Goal: Task Accomplishment & Management: Manage account settings

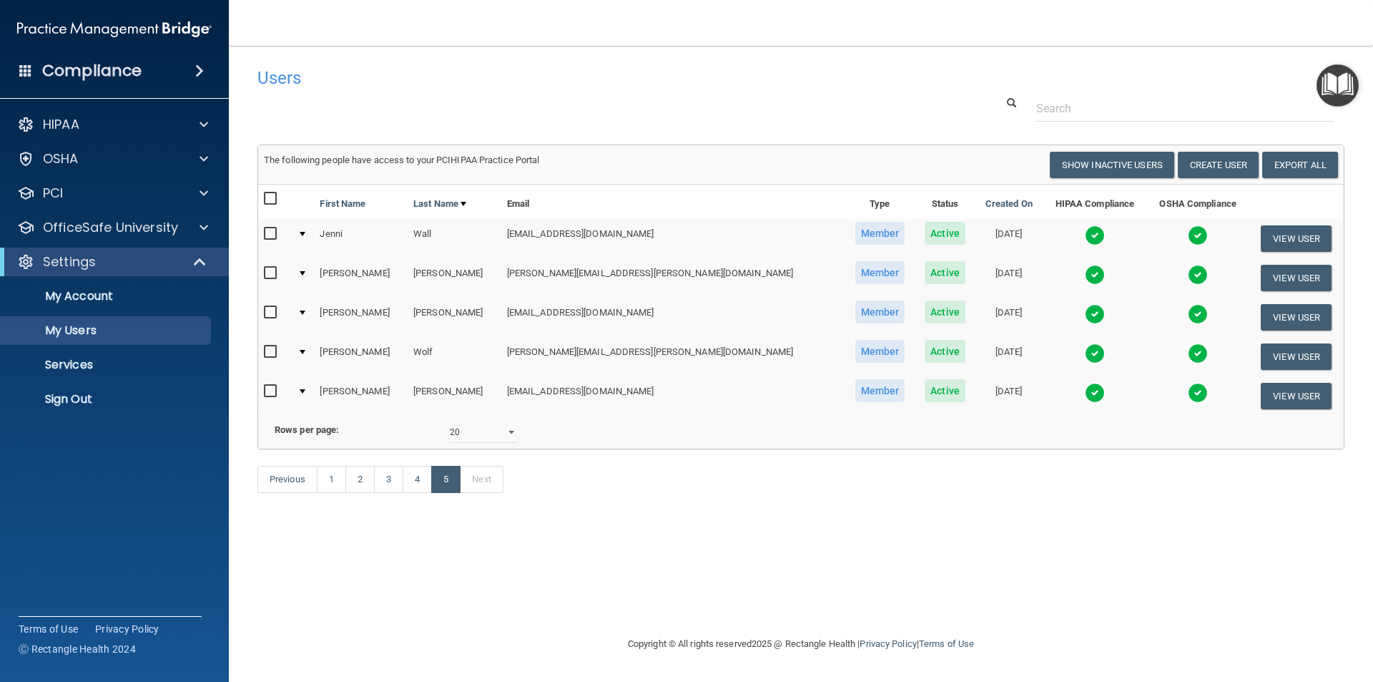
select select "20"
click at [1272, 277] on button "View User" at bounding box center [1296, 278] width 71 height 26
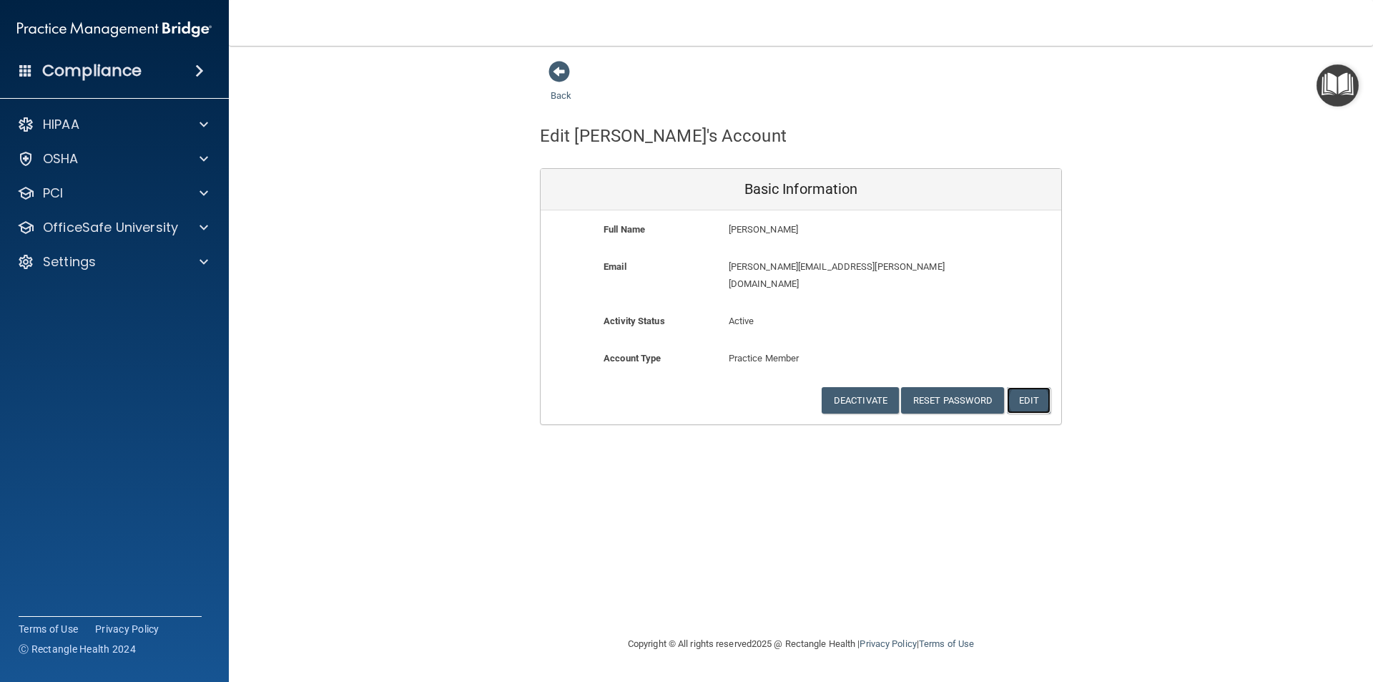
click at [1039, 387] on button "Edit" at bounding box center [1029, 400] width 44 height 26
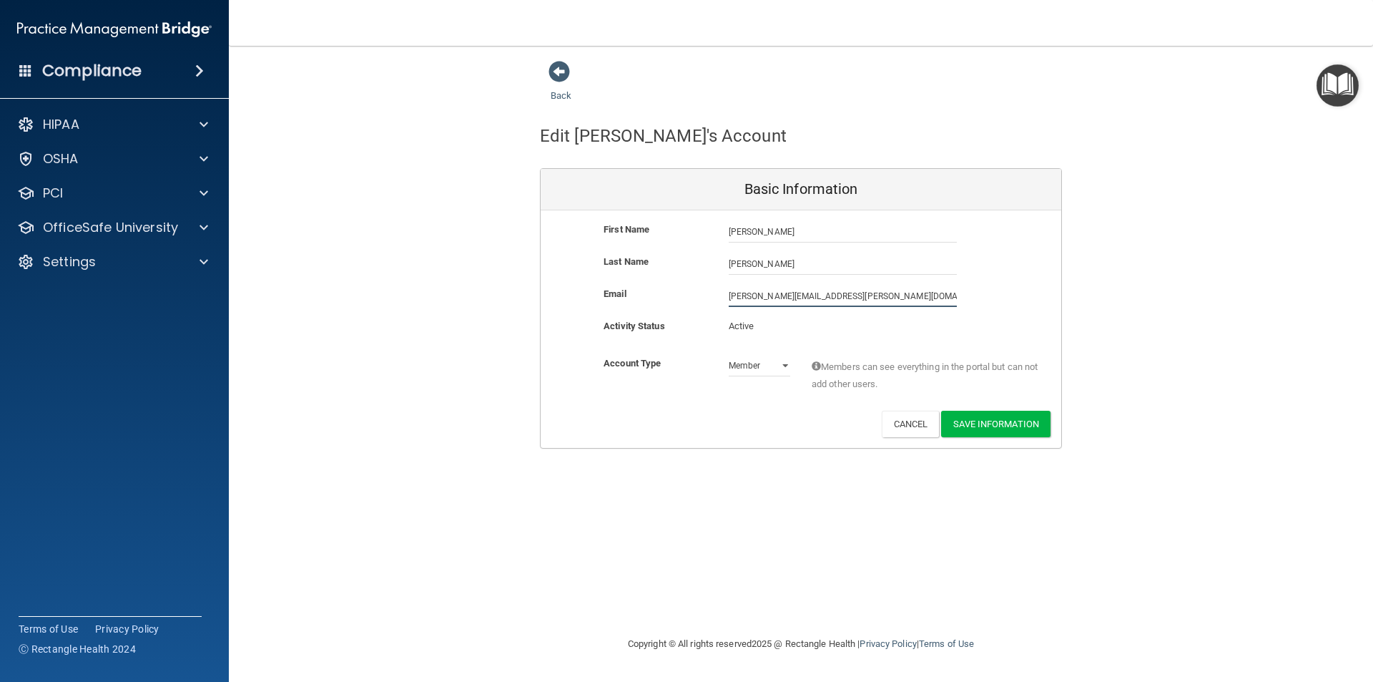
drag, startPoint x: 854, startPoint y: 291, endPoint x: 668, endPoint y: 298, distance: 186.1
click at [668, 298] on div "Email [PERSON_NAME][EMAIL_ADDRESS][PERSON_NAME][DOMAIN_NAME] [PERSON_NAME][DOMA…" at bounding box center [801, 295] width 521 height 21
type input "[PERSON_NAME][EMAIL_ADDRESS][DOMAIN_NAME]"
click at [976, 423] on button "Save Information" at bounding box center [995, 426] width 109 height 26
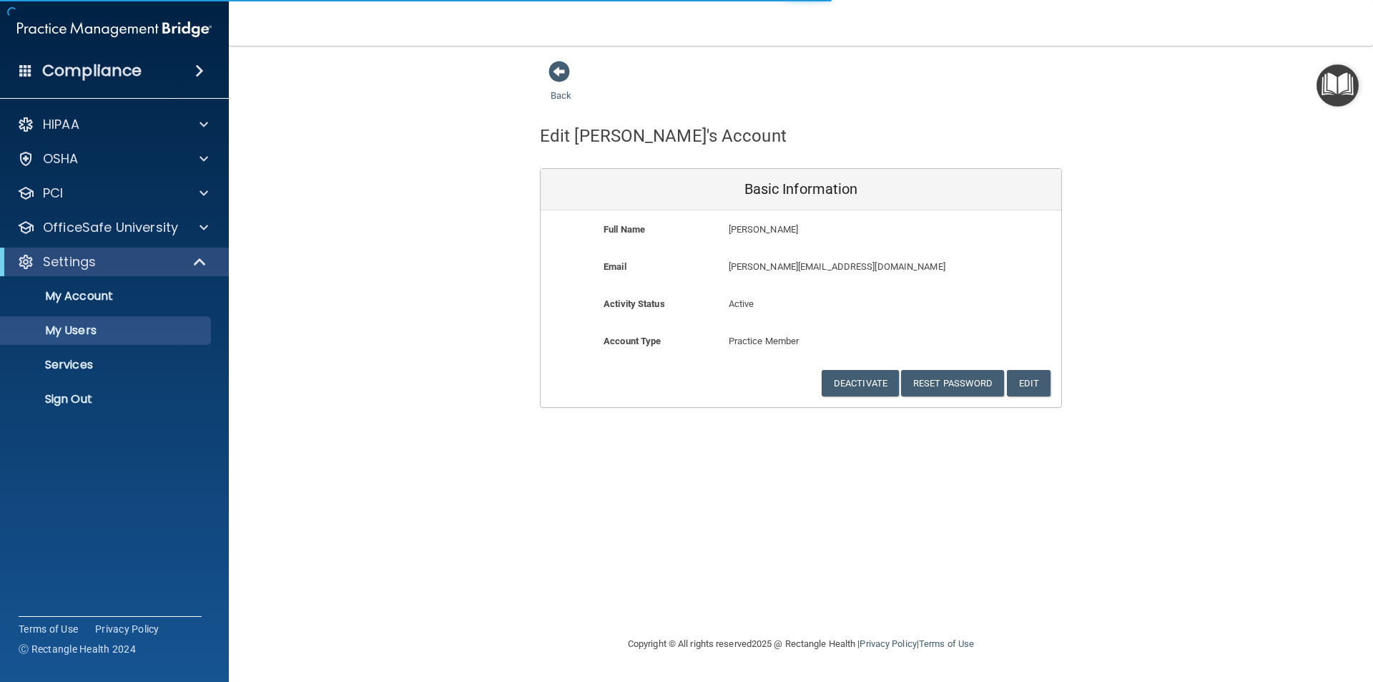
select select "20"
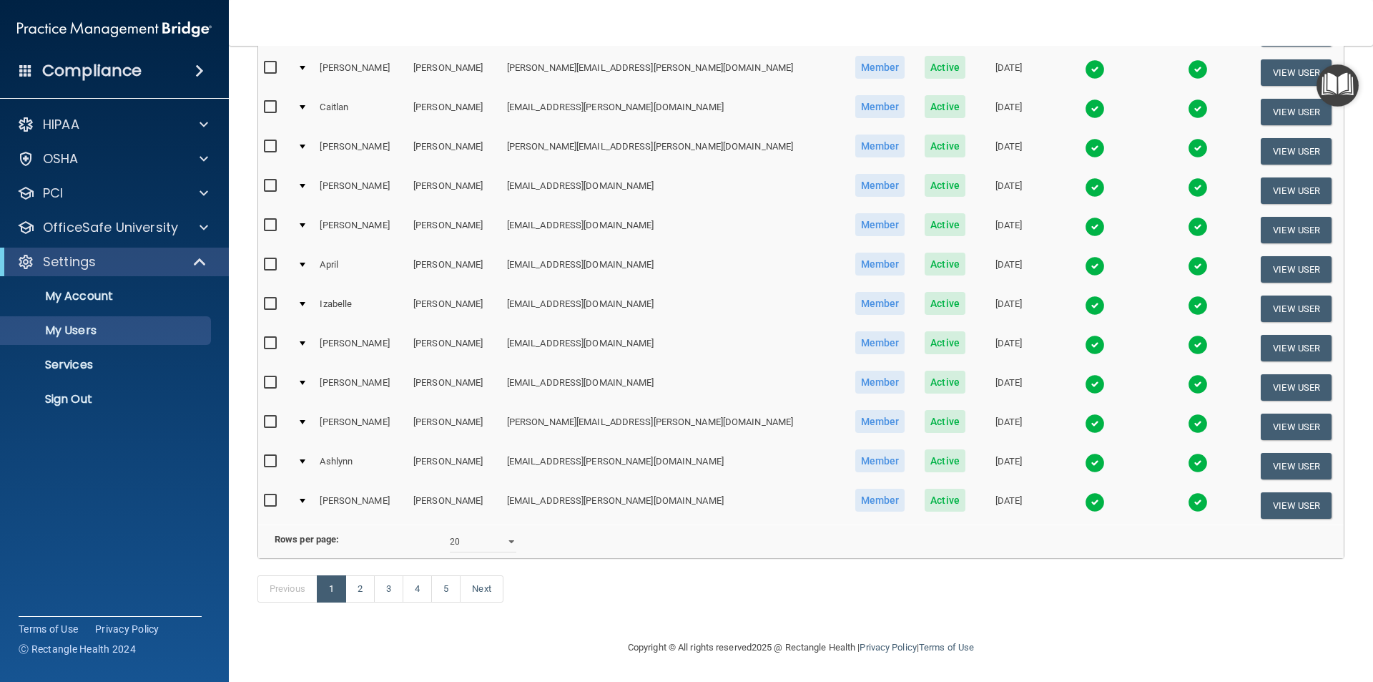
scroll to position [557, 0]
click at [452, 590] on link "5" at bounding box center [445, 588] width 29 height 27
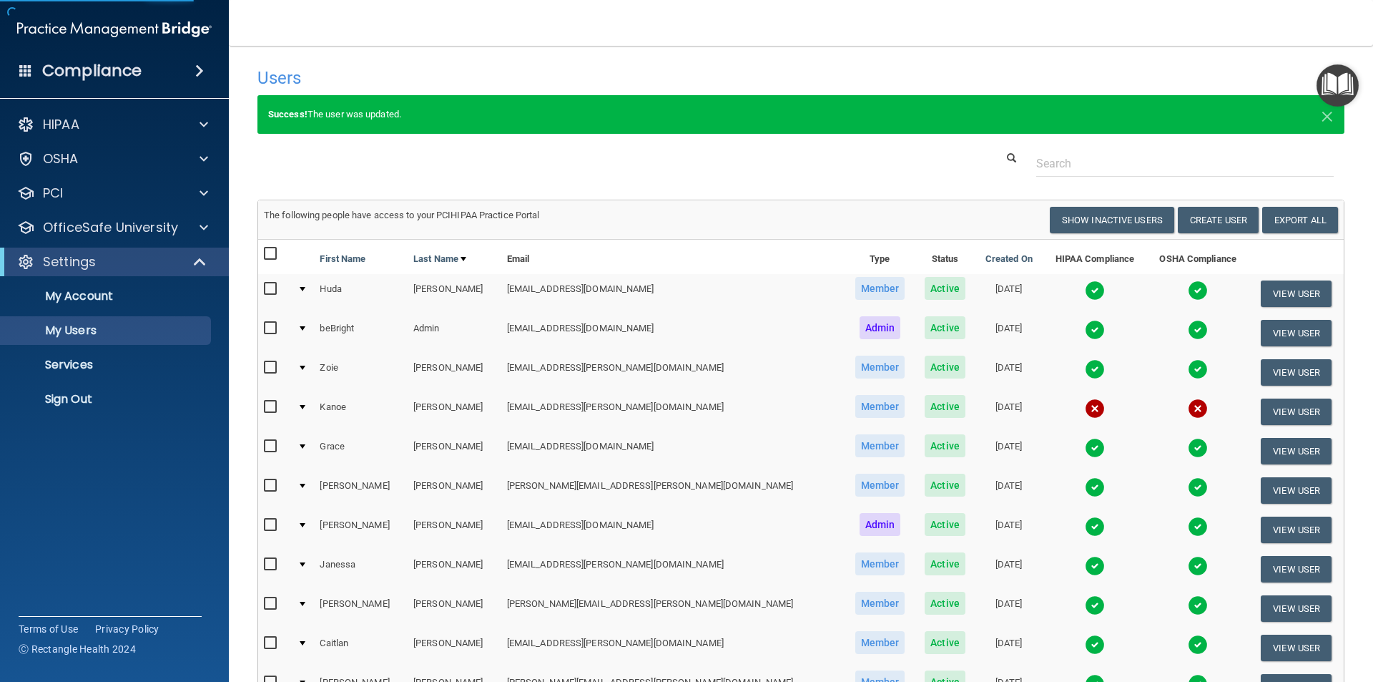
select select "20"
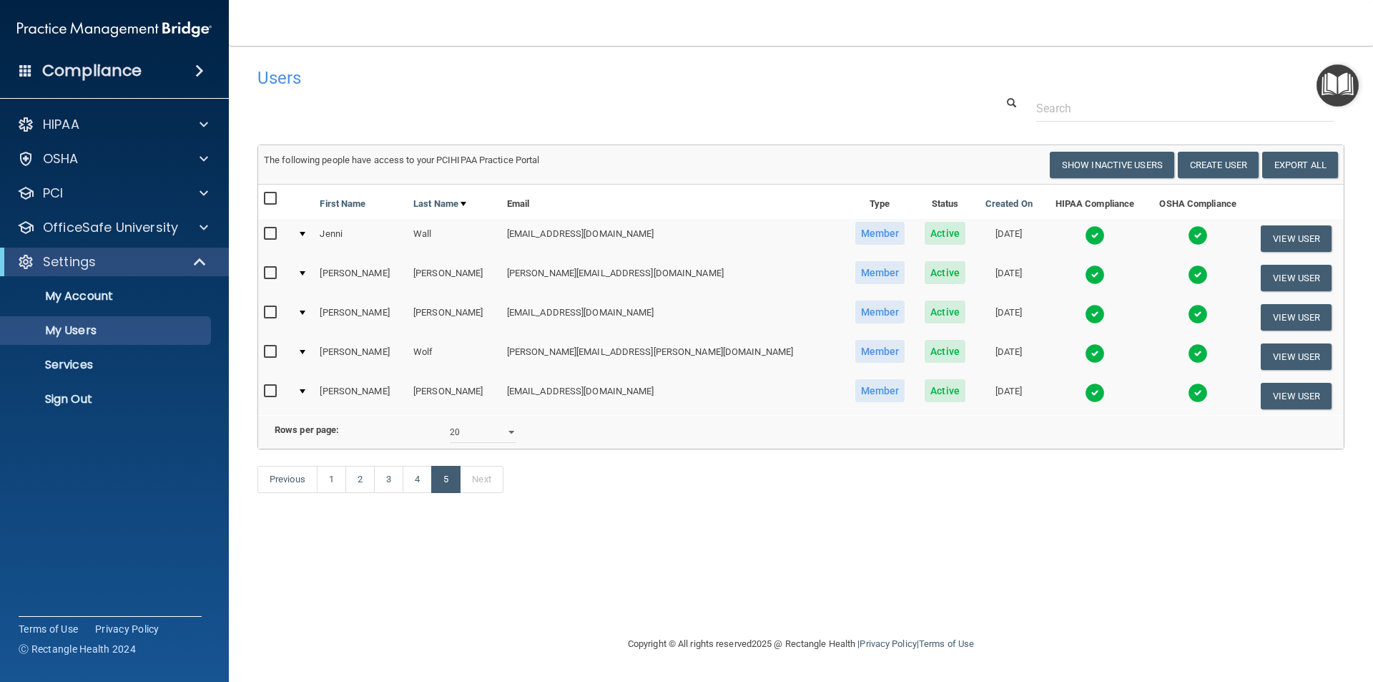
click at [272, 272] on input "checkbox" at bounding box center [272, 272] width 16 height 11
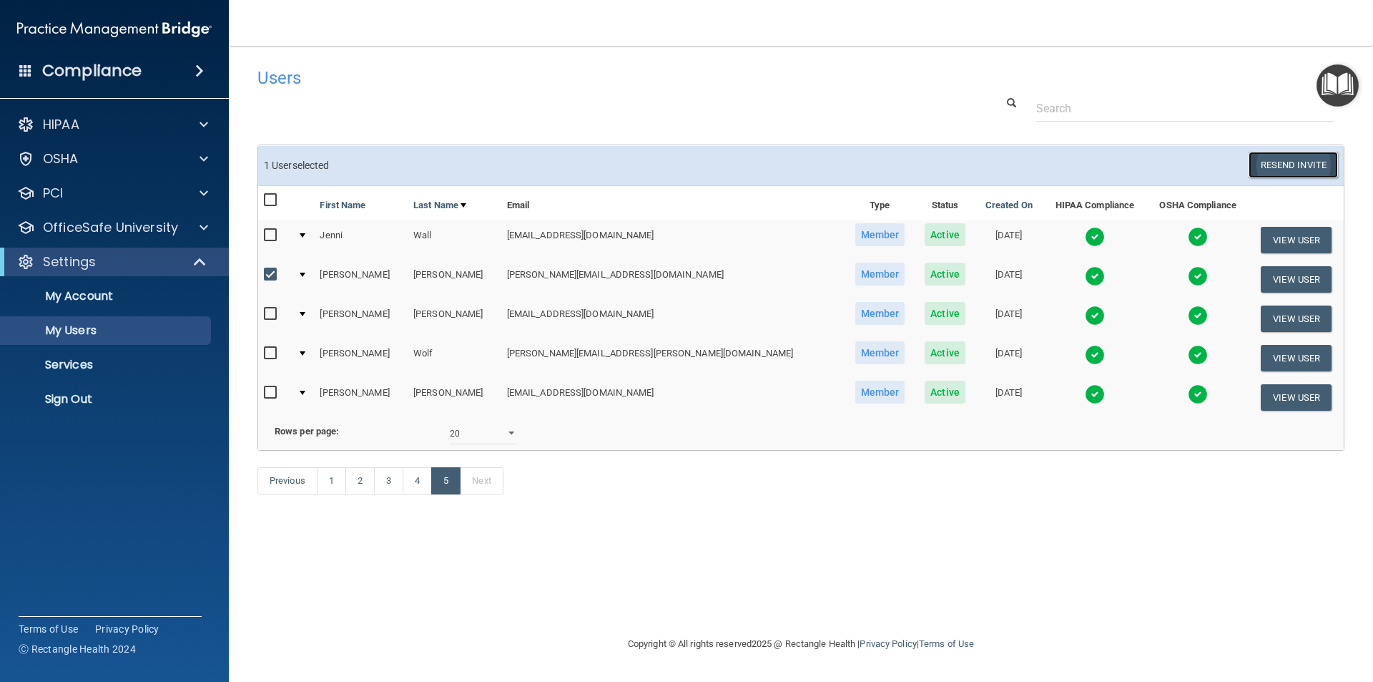
click at [1286, 162] on button "Resend Invite" at bounding box center [1293, 165] width 89 height 26
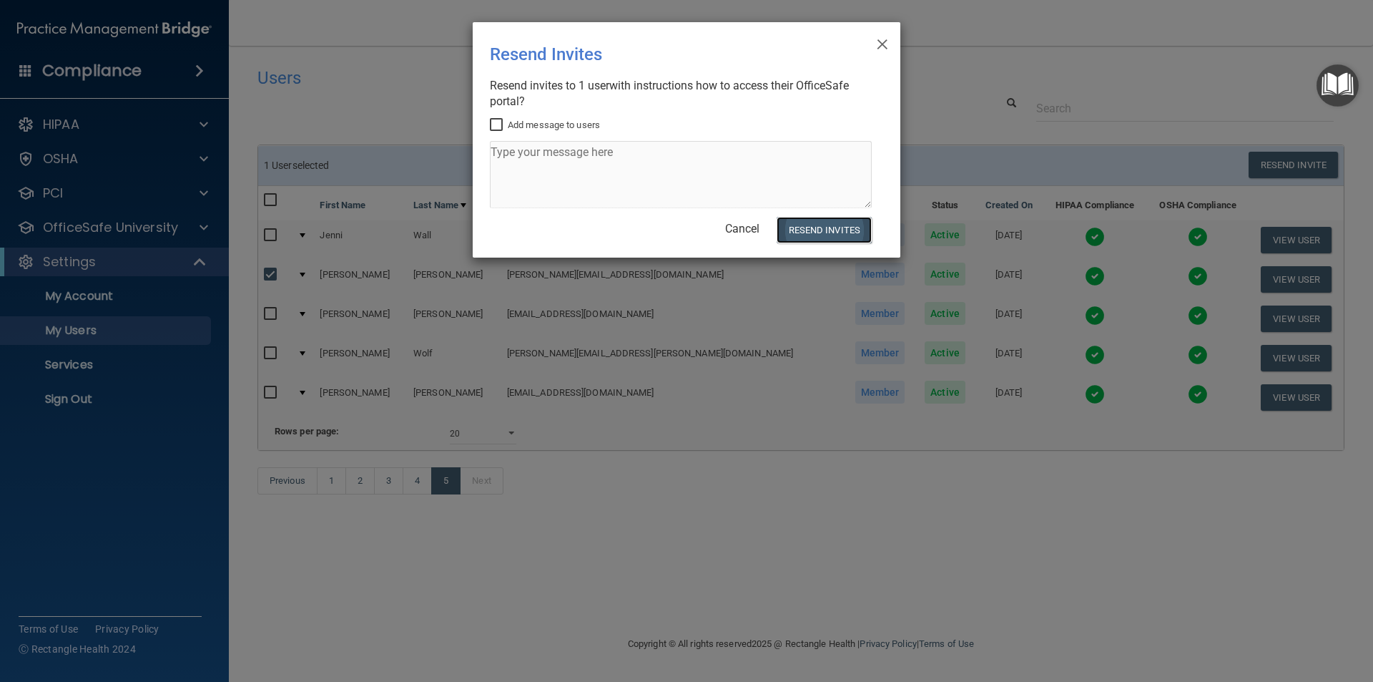
click at [822, 227] on button "Resend Invites" at bounding box center [824, 230] width 95 height 26
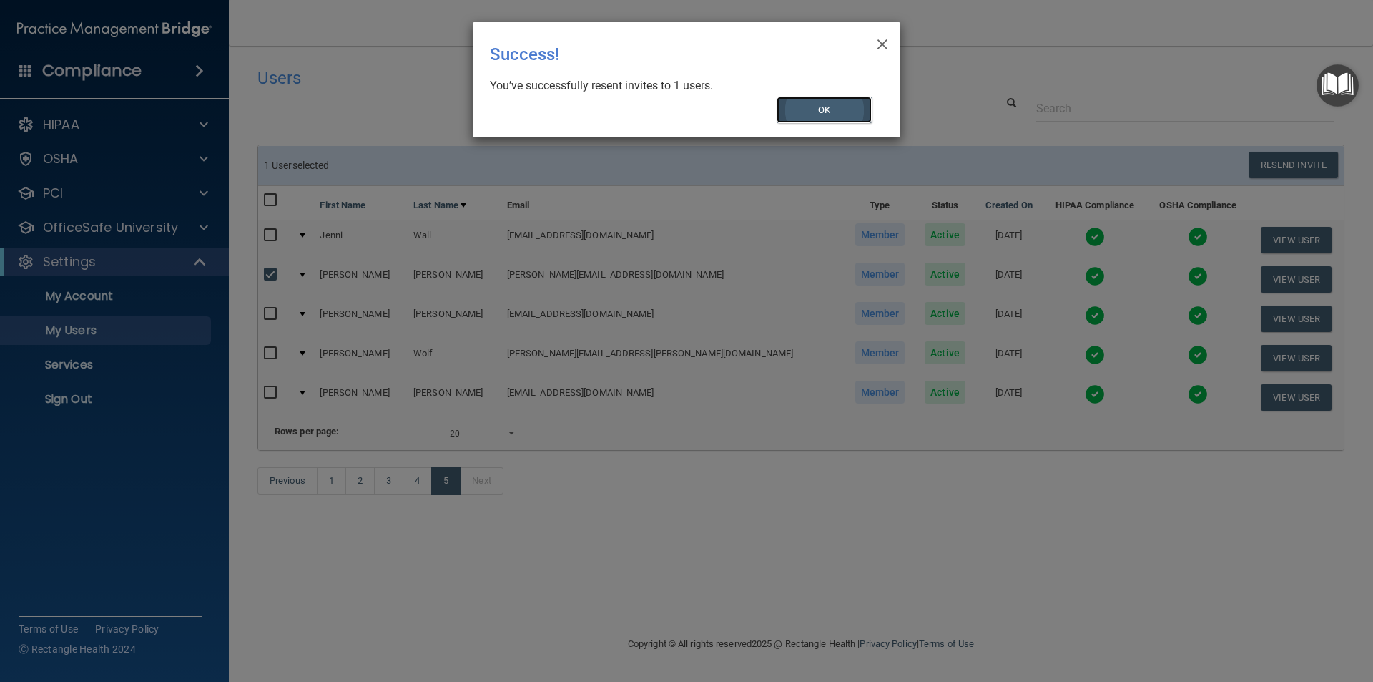
click at [816, 111] on button "OK" at bounding box center [825, 110] width 96 height 26
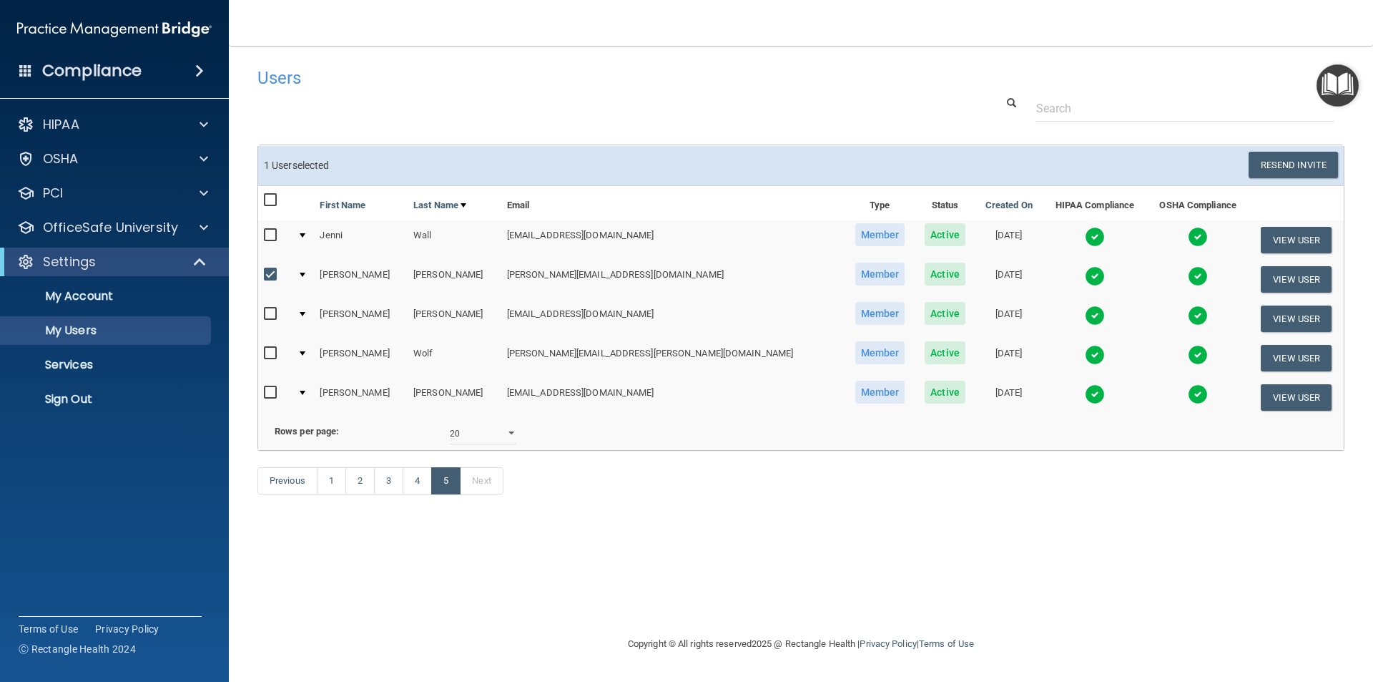
click at [272, 274] on input "checkbox" at bounding box center [272, 274] width 16 height 11
checkbox input "false"
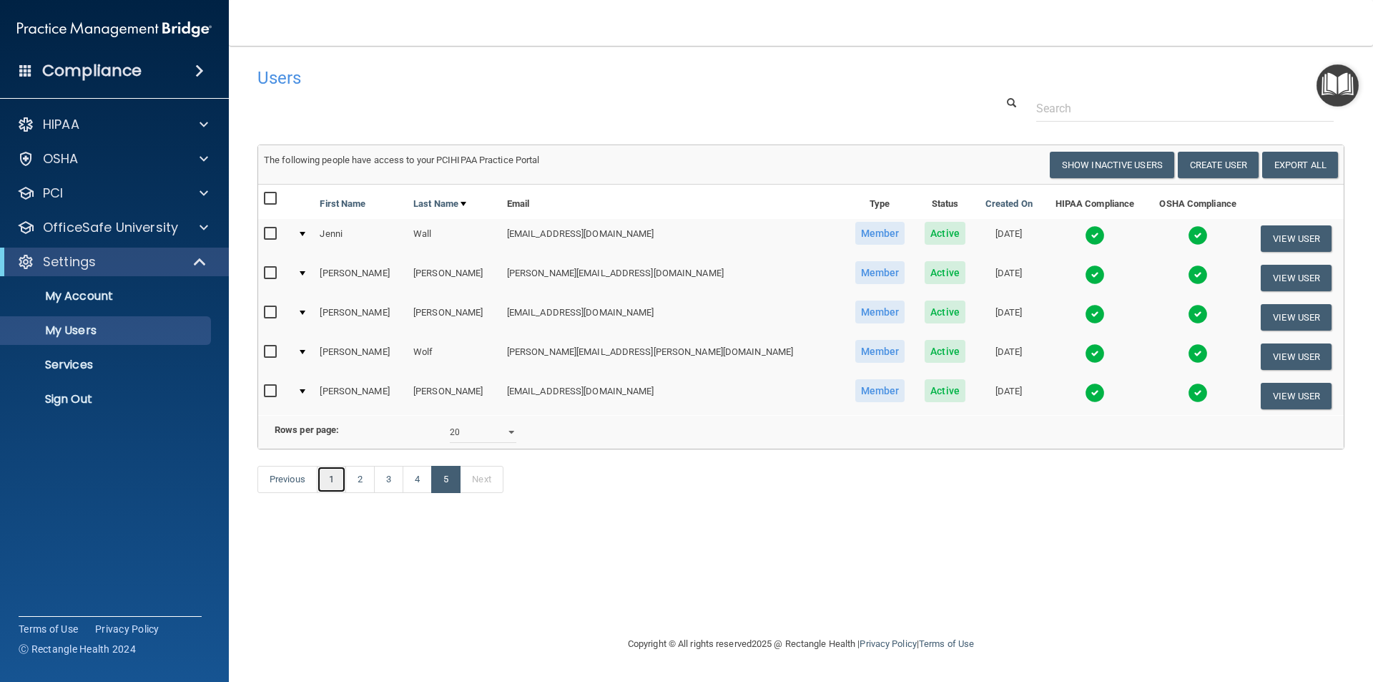
click at [338, 493] on link "1" at bounding box center [331, 479] width 29 height 27
select select "20"
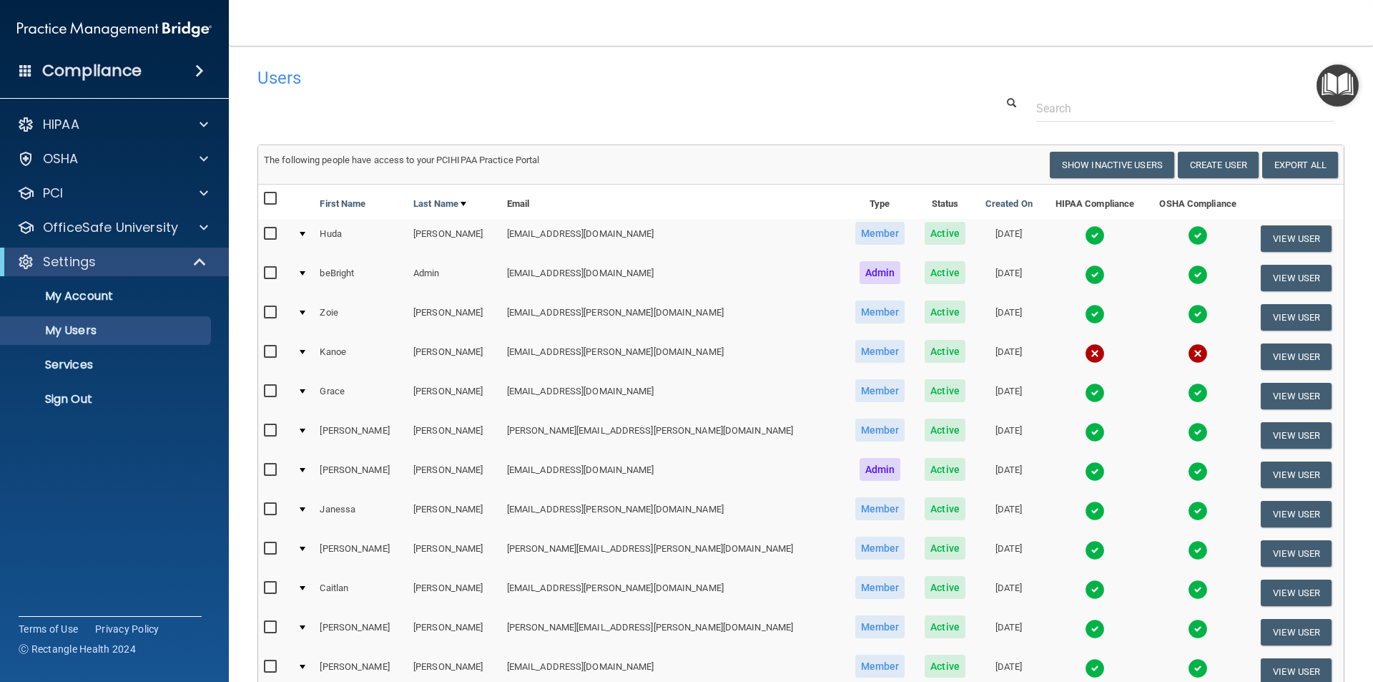
click at [272, 393] on input "checkbox" at bounding box center [272, 390] width 16 height 11
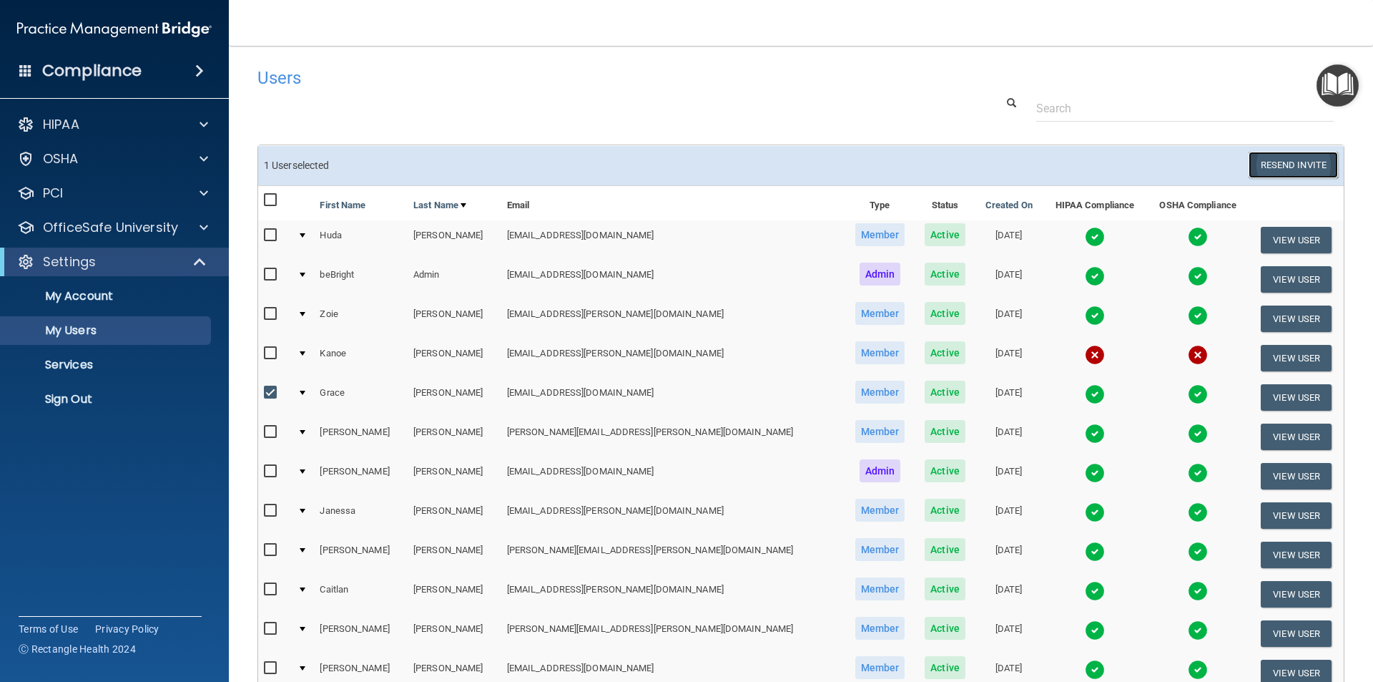
click at [1264, 157] on button "Resend Invite" at bounding box center [1293, 165] width 89 height 26
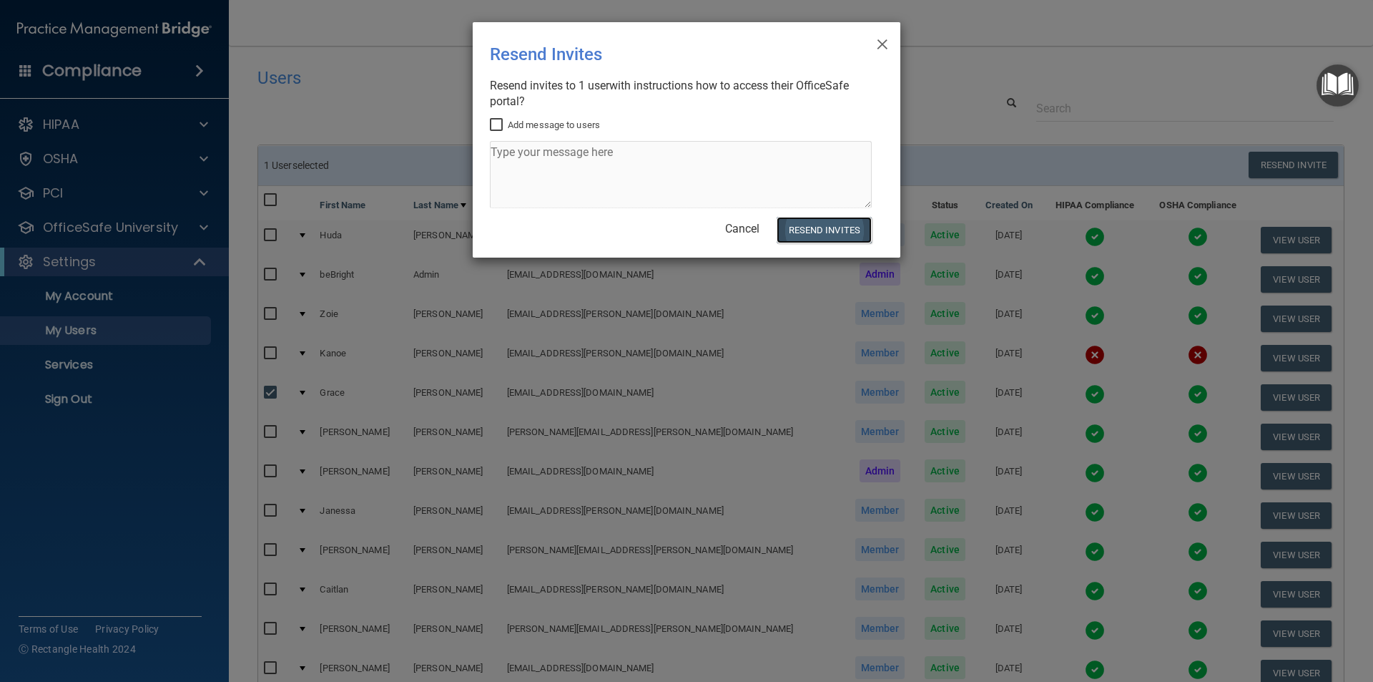
click at [848, 236] on button "Resend Invites" at bounding box center [824, 230] width 95 height 26
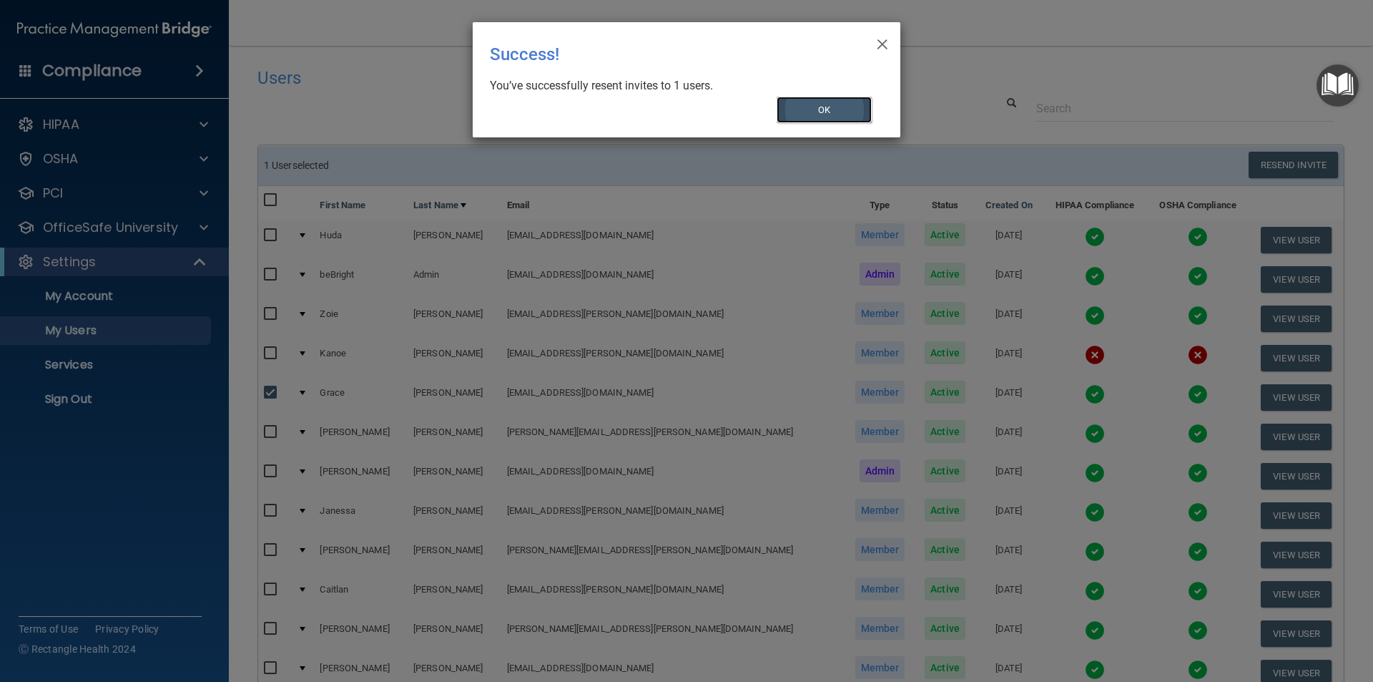
click at [834, 109] on button "OK" at bounding box center [825, 110] width 96 height 26
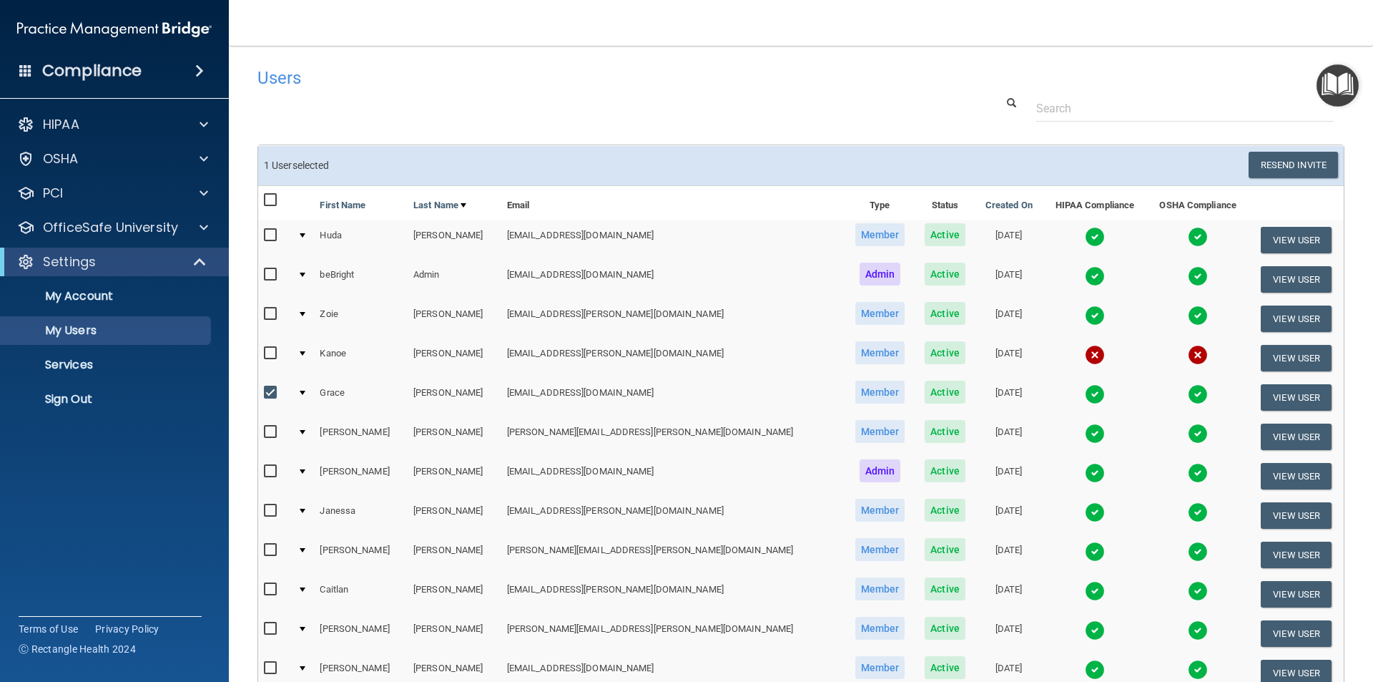
click at [492, 92] on div "Users" at bounding box center [570, 77] width 647 height 35
click at [275, 388] on input "checkbox" at bounding box center [272, 392] width 16 height 11
checkbox input "false"
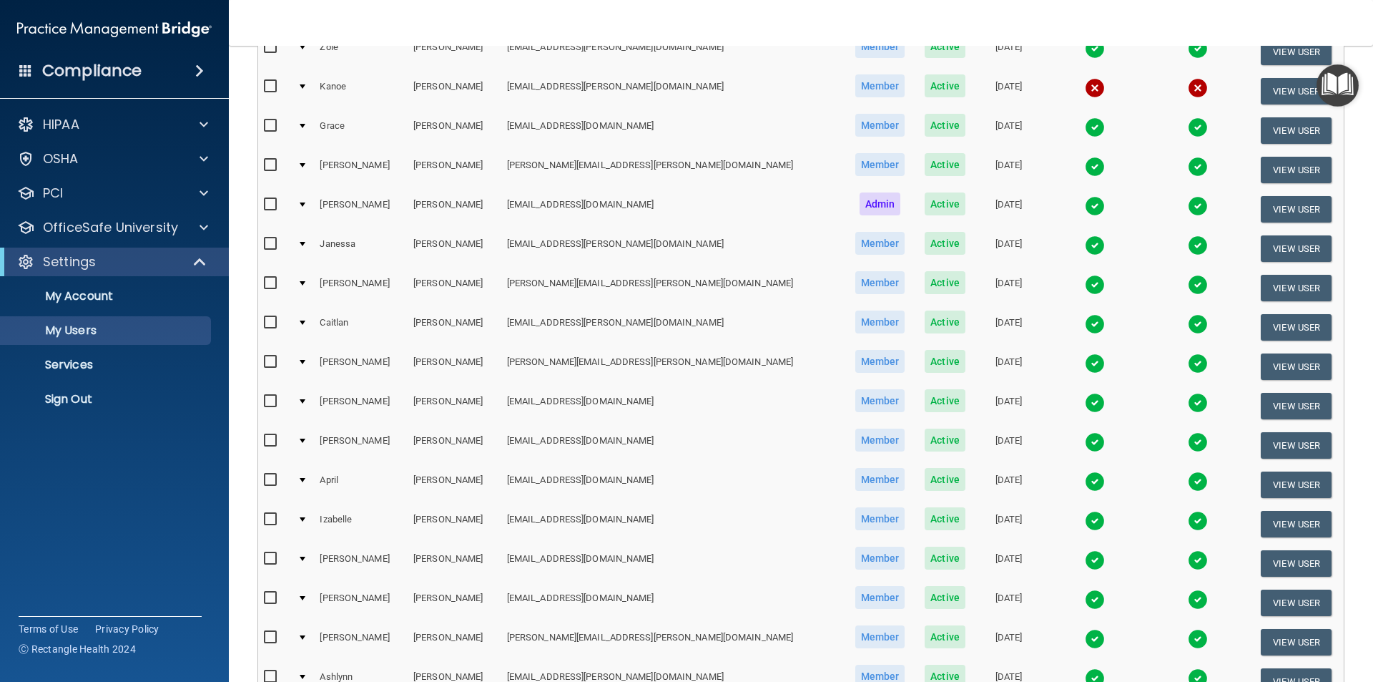
scroll to position [429, 0]
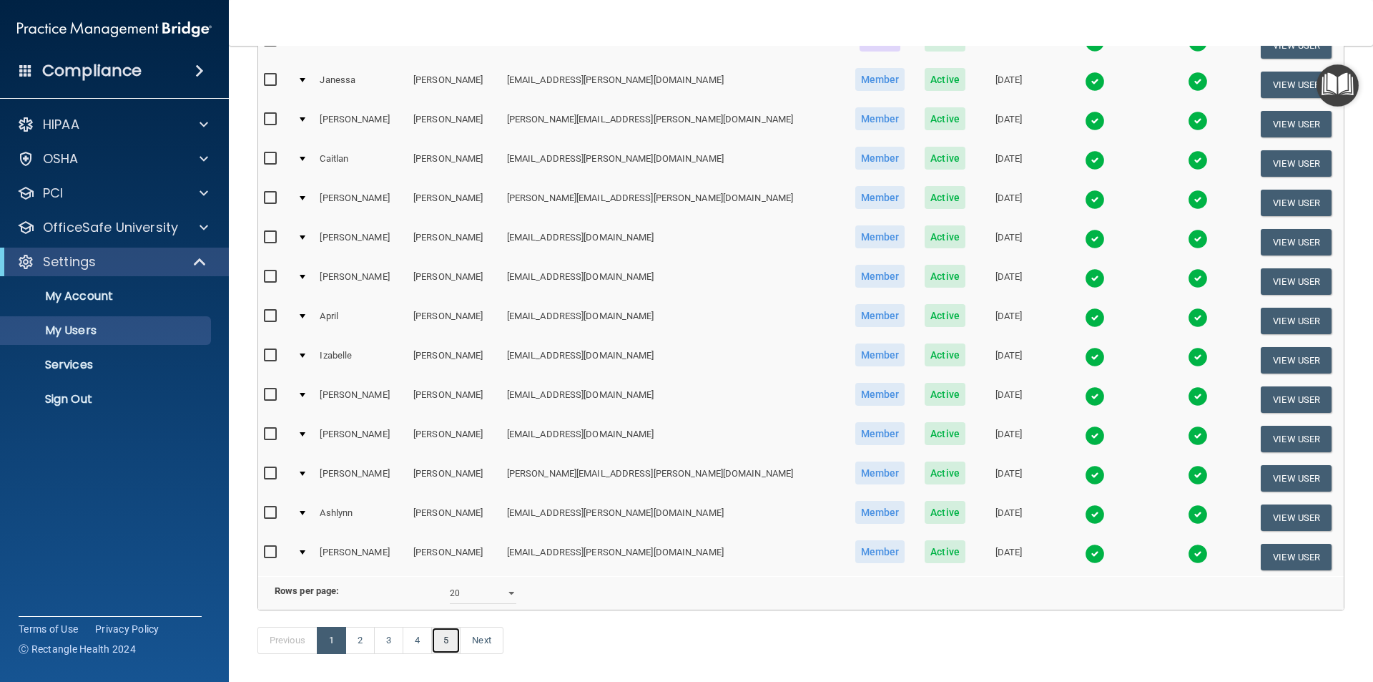
click at [449, 654] on link "5" at bounding box center [445, 640] width 29 height 27
select select "20"
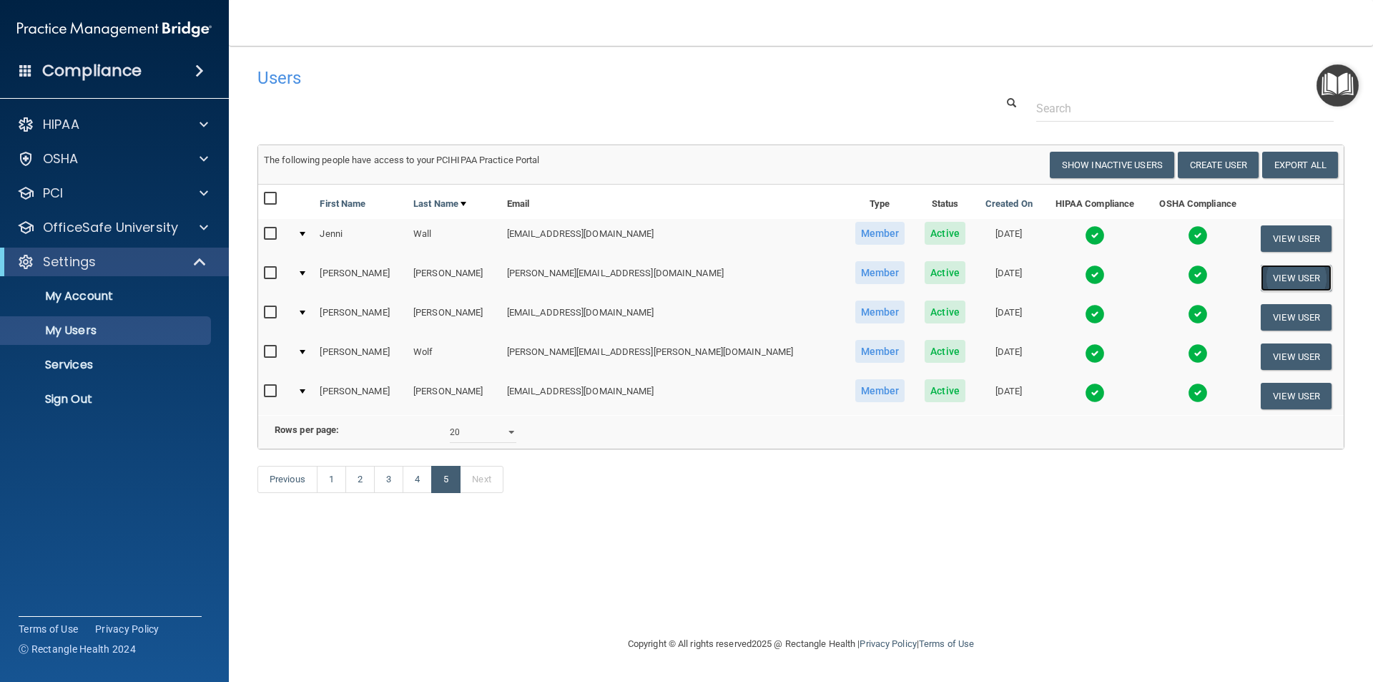
click at [1279, 274] on button "View User" at bounding box center [1296, 278] width 71 height 26
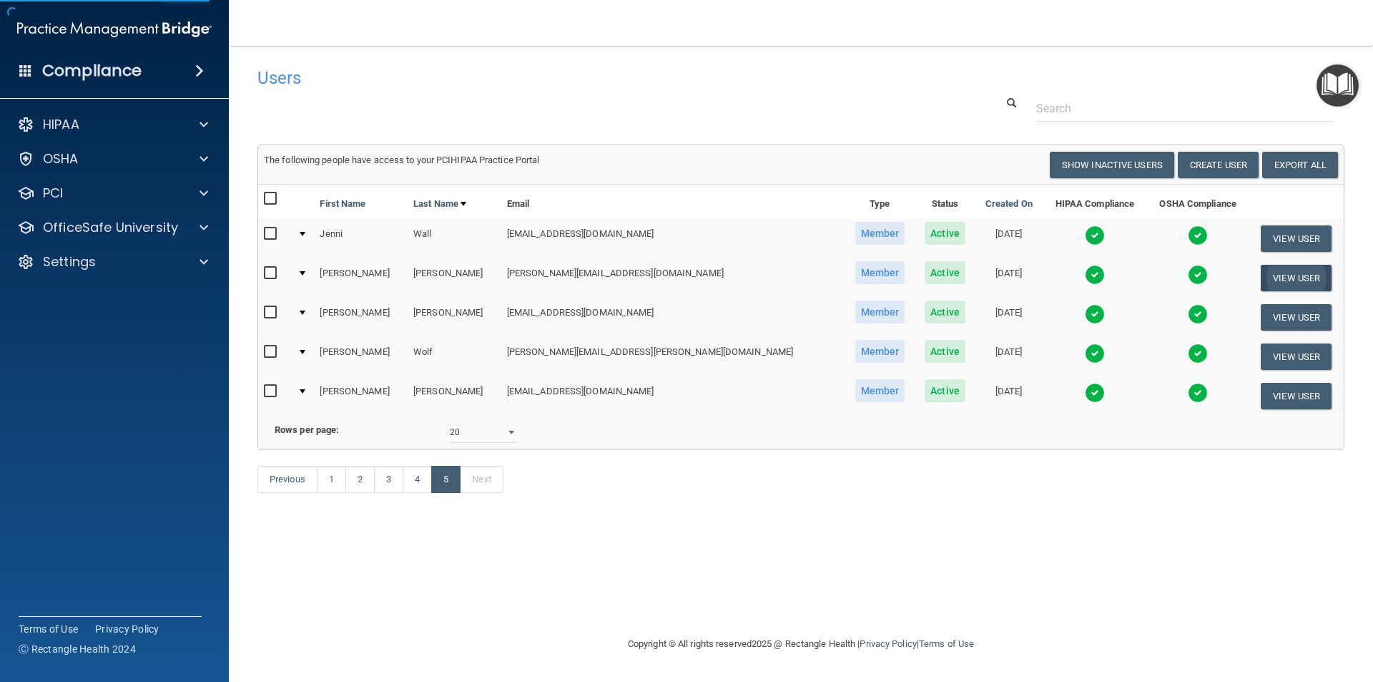
select select "practice_member"
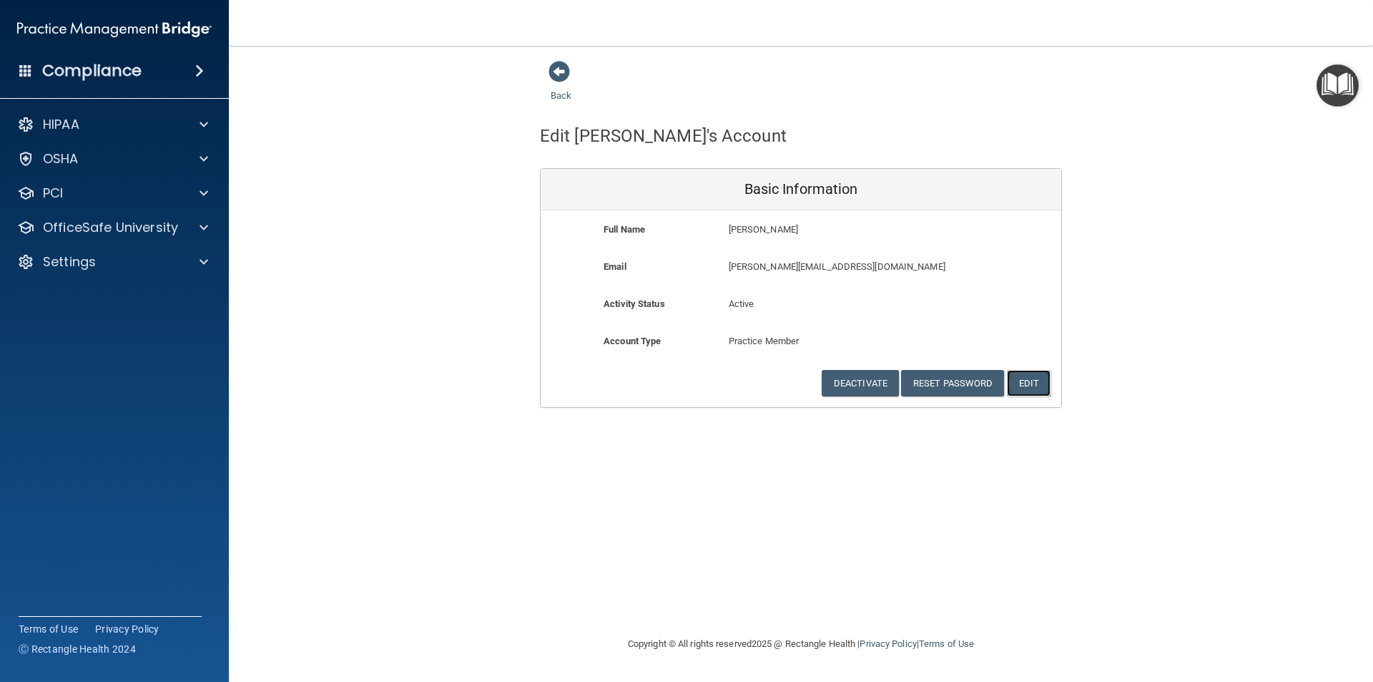
click at [1030, 387] on button "Edit" at bounding box center [1029, 383] width 44 height 26
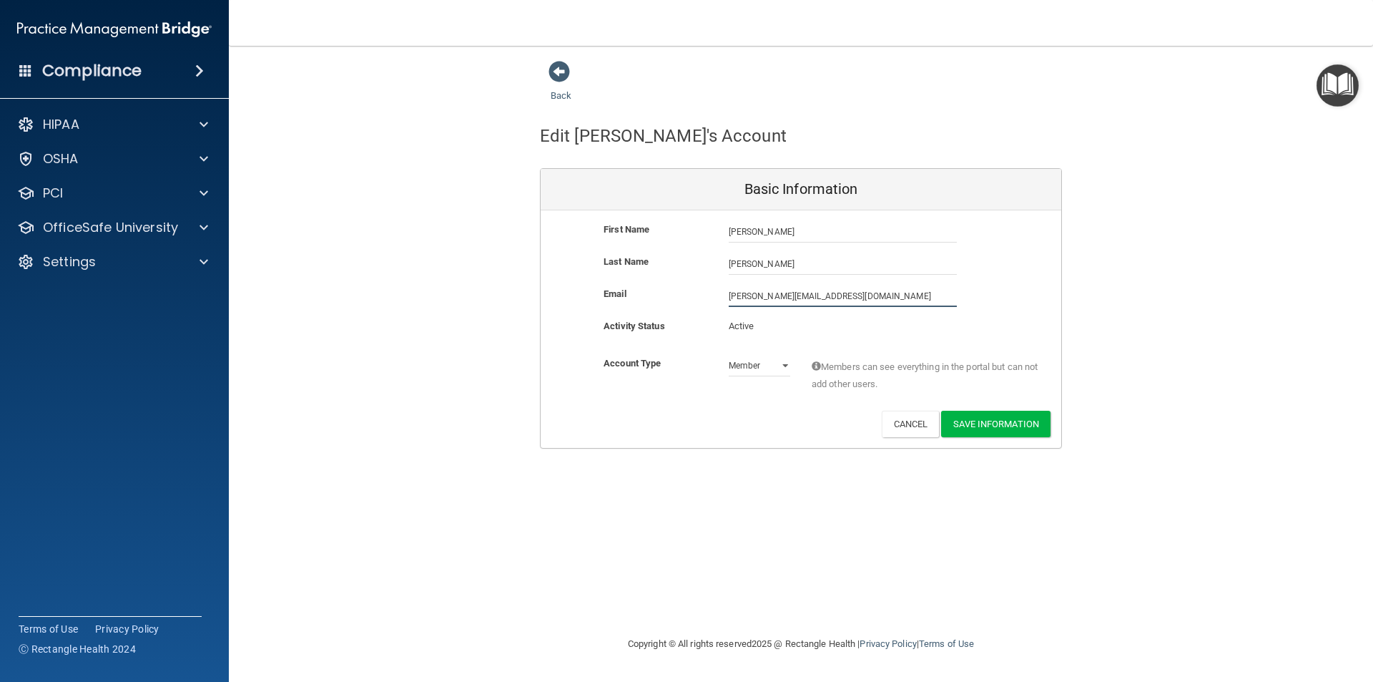
click at [805, 297] on input "[PERSON_NAME][EMAIL_ADDRESS][DOMAIN_NAME]" at bounding box center [843, 295] width 228 height 21
type input "[PERSON_NAME][EMAIL_ADDRESS][DOMAIN_NAME]"
click at [1009, 427] on button "Save Information" at bounding box center [995, 424] width 109 height 26
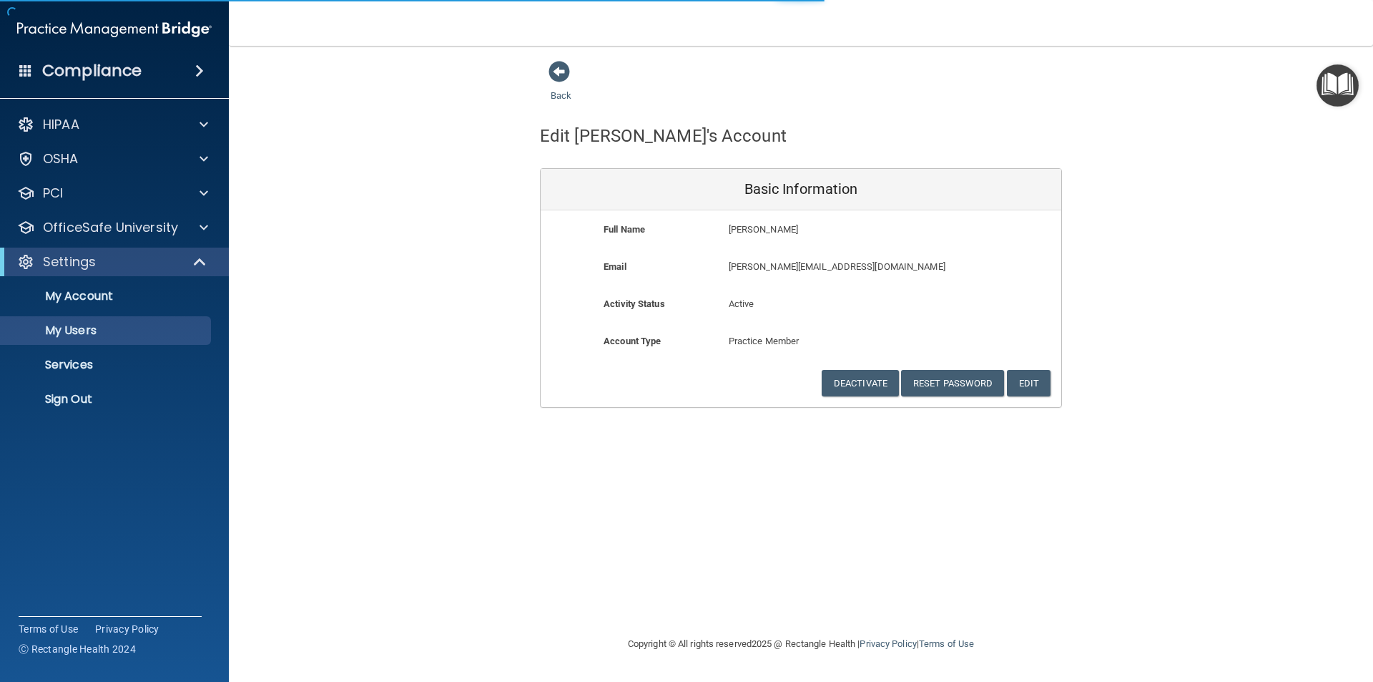
select select "20"
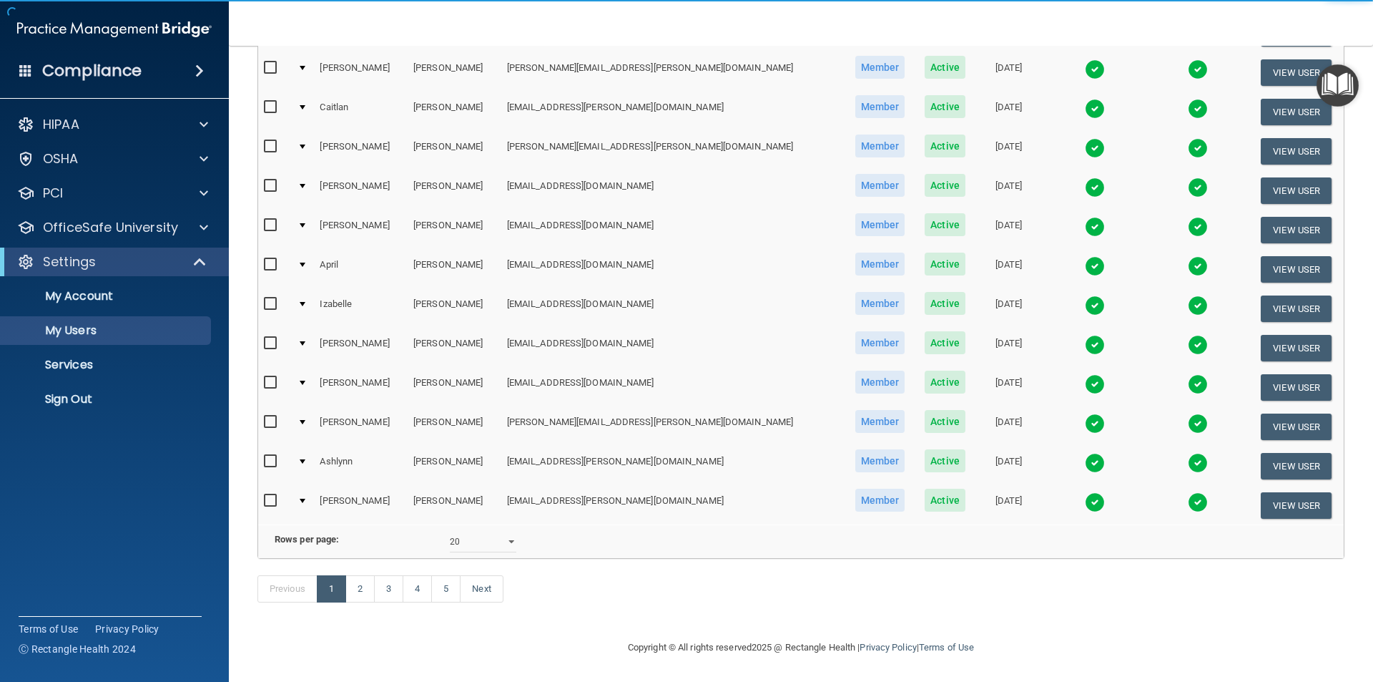
scroll to position [557, 0]
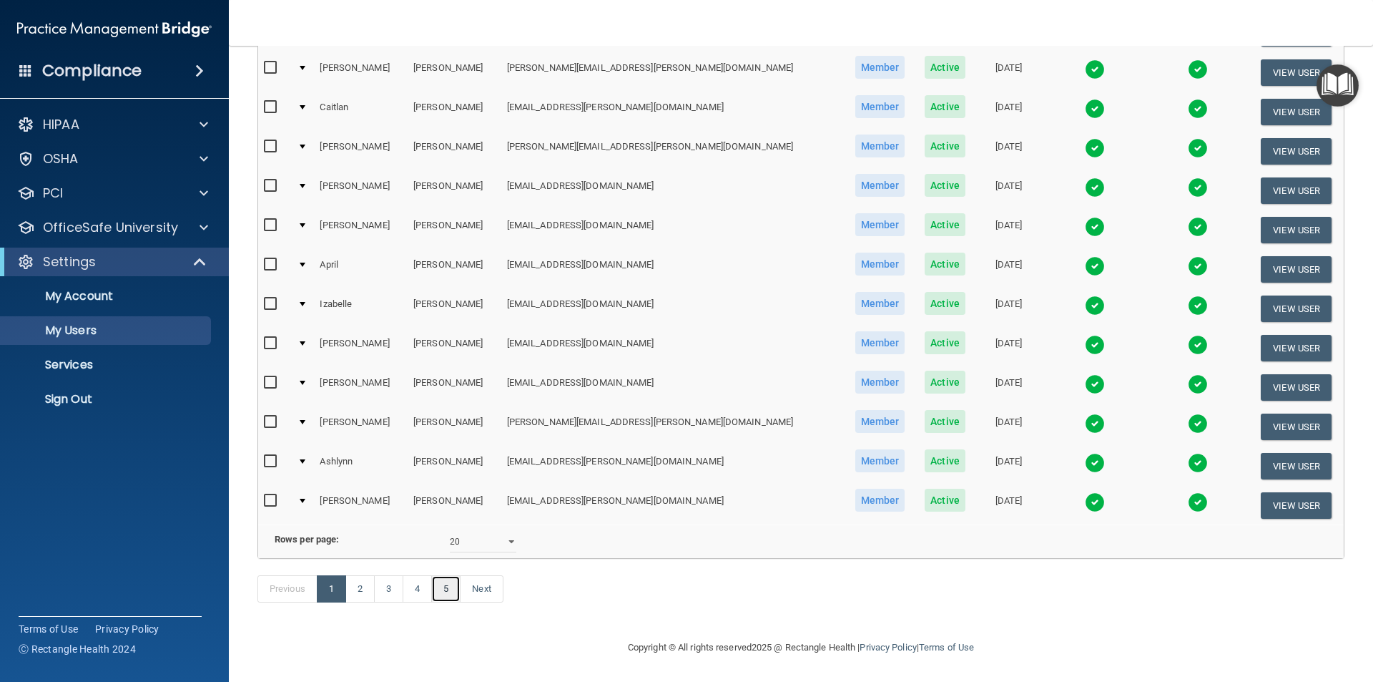
click at [451, 593] on link "5" at bounding box center [445, 588] width 29 height 27
select select "20"
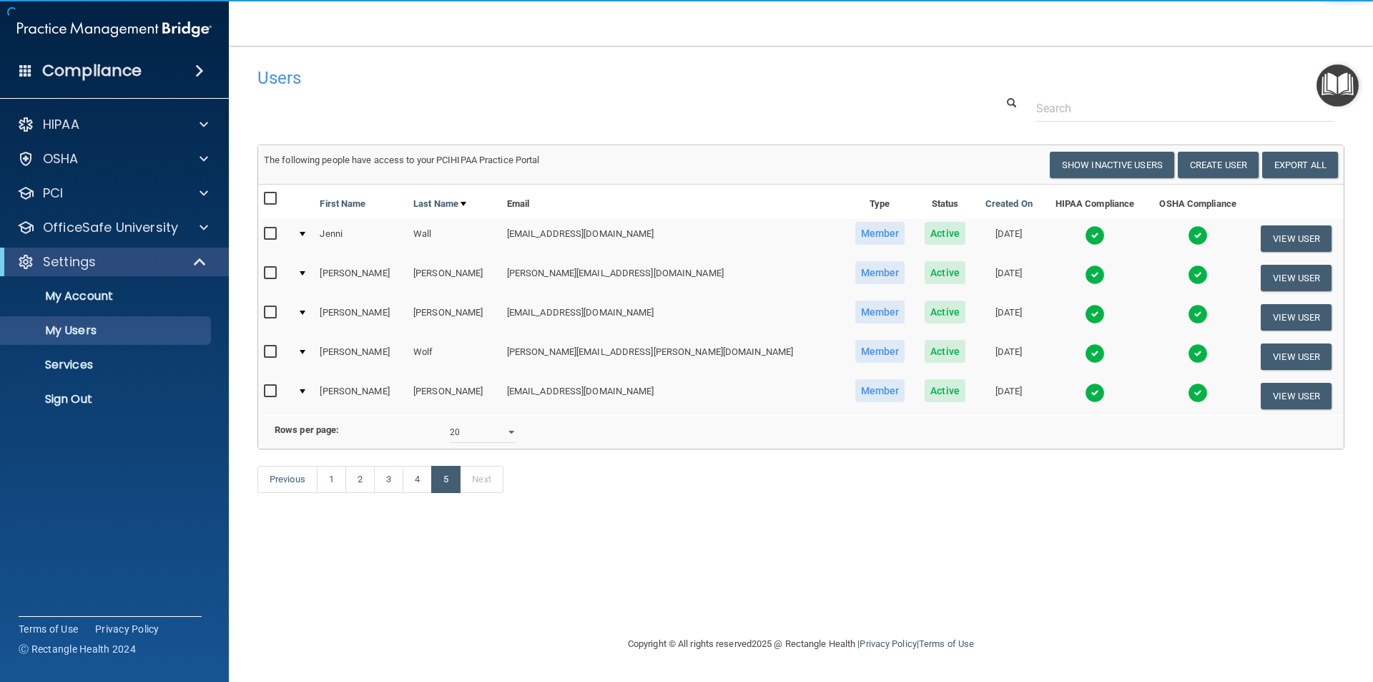
click at [272, 272] on input "checkbox" at bounding box center [272, 272] width 16 height 11
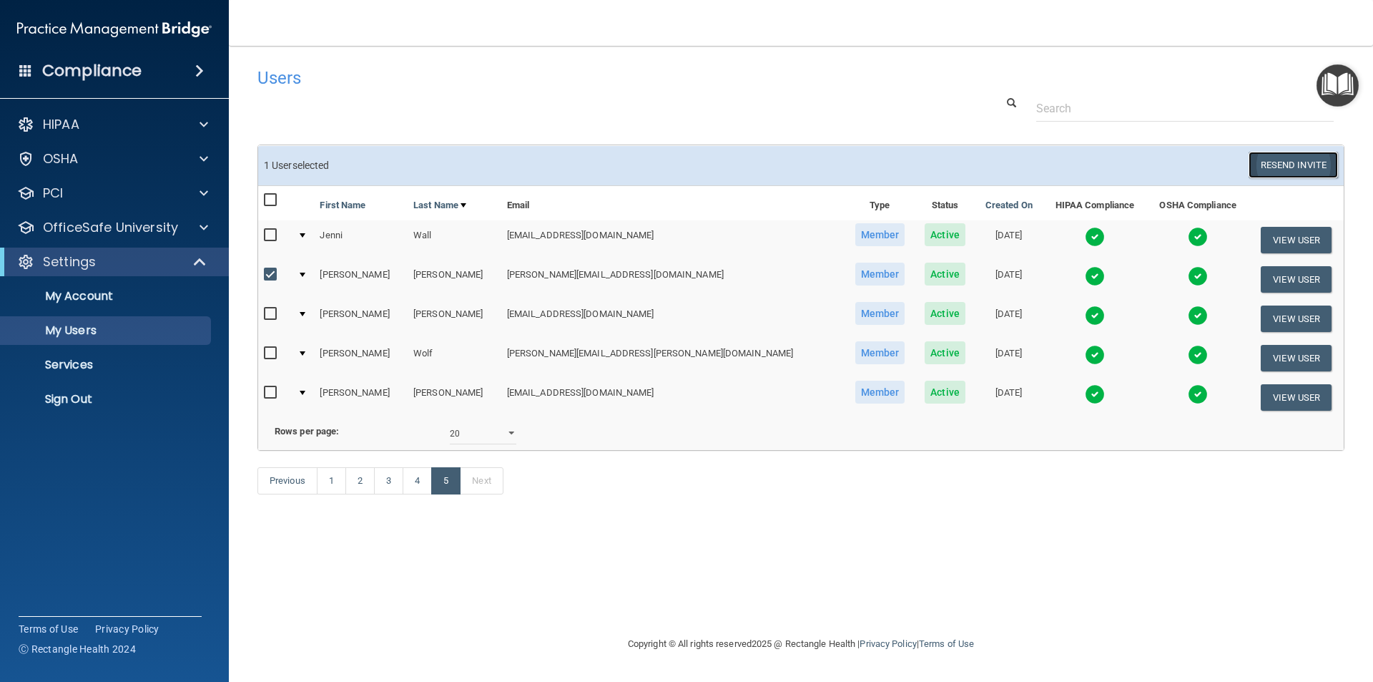
click at [1302, 169] on button "Resend Invite" at bounding box center [1293, 165] width 89 height 26
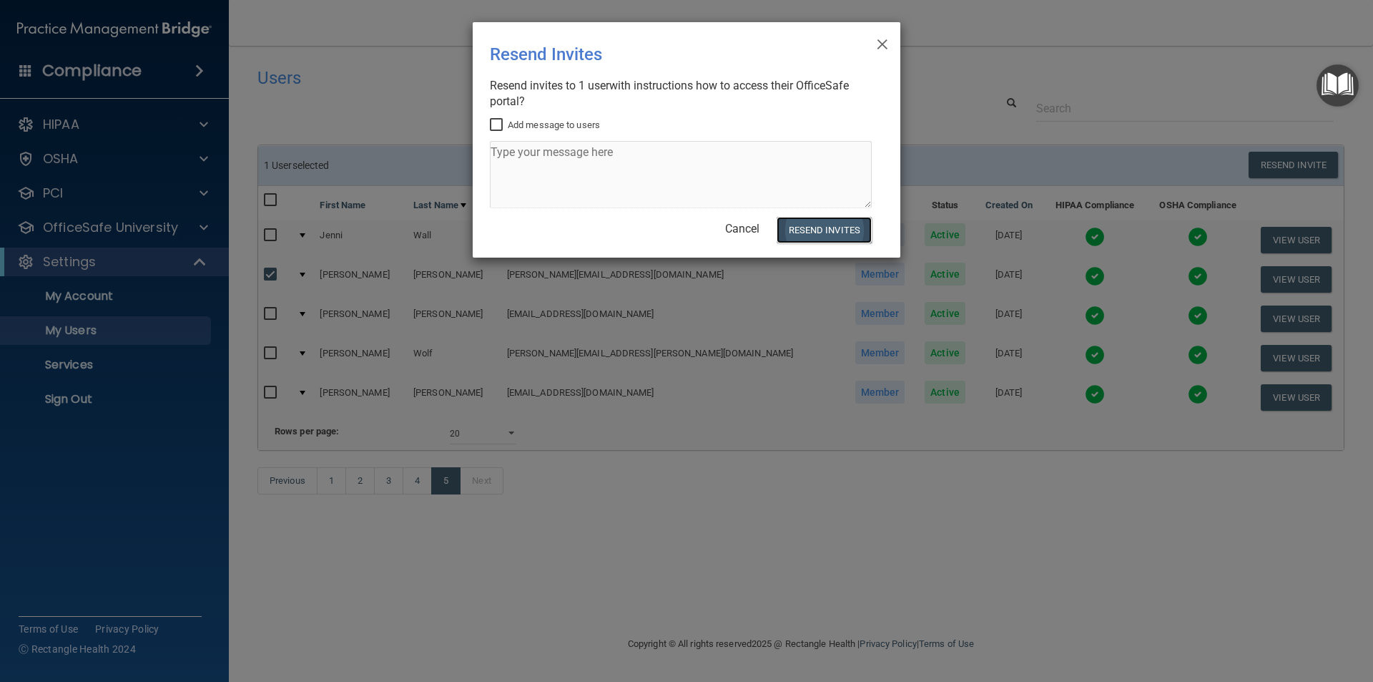
click at [832, 228] on button "Resend Invites" at bounding box center [824, 230] width 95 height 26
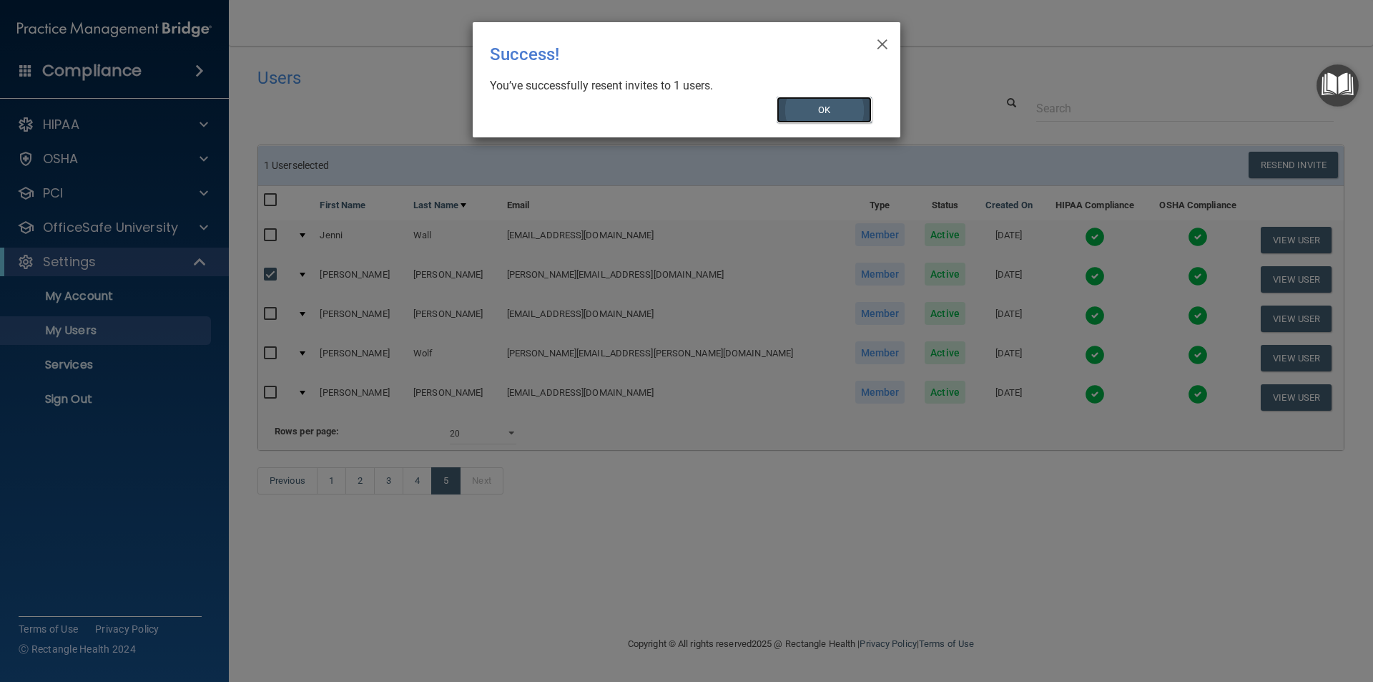
click at [832, 117] on button "OK" at bounding box center [825, 110] width 96 height 26
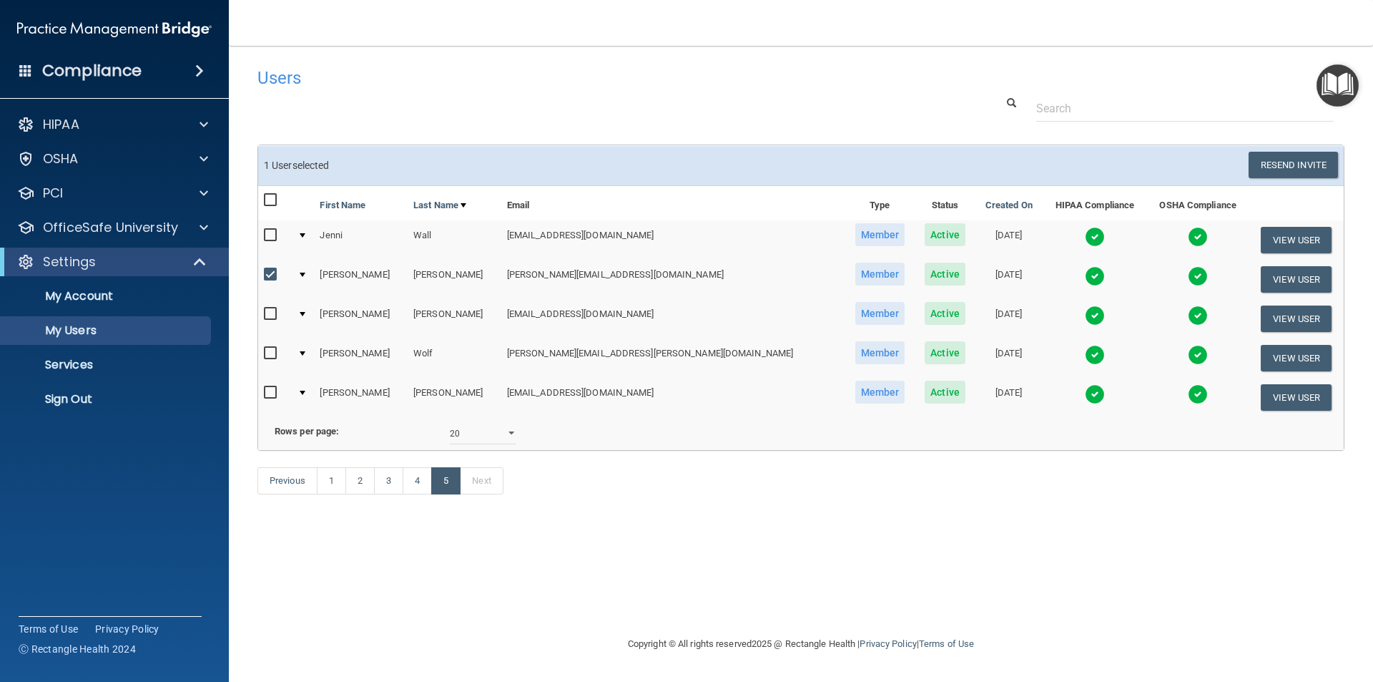
click at [277, 274] on input "checkbox" at bounding box center [272, 274] width 16 height 11
checkbox input "false"
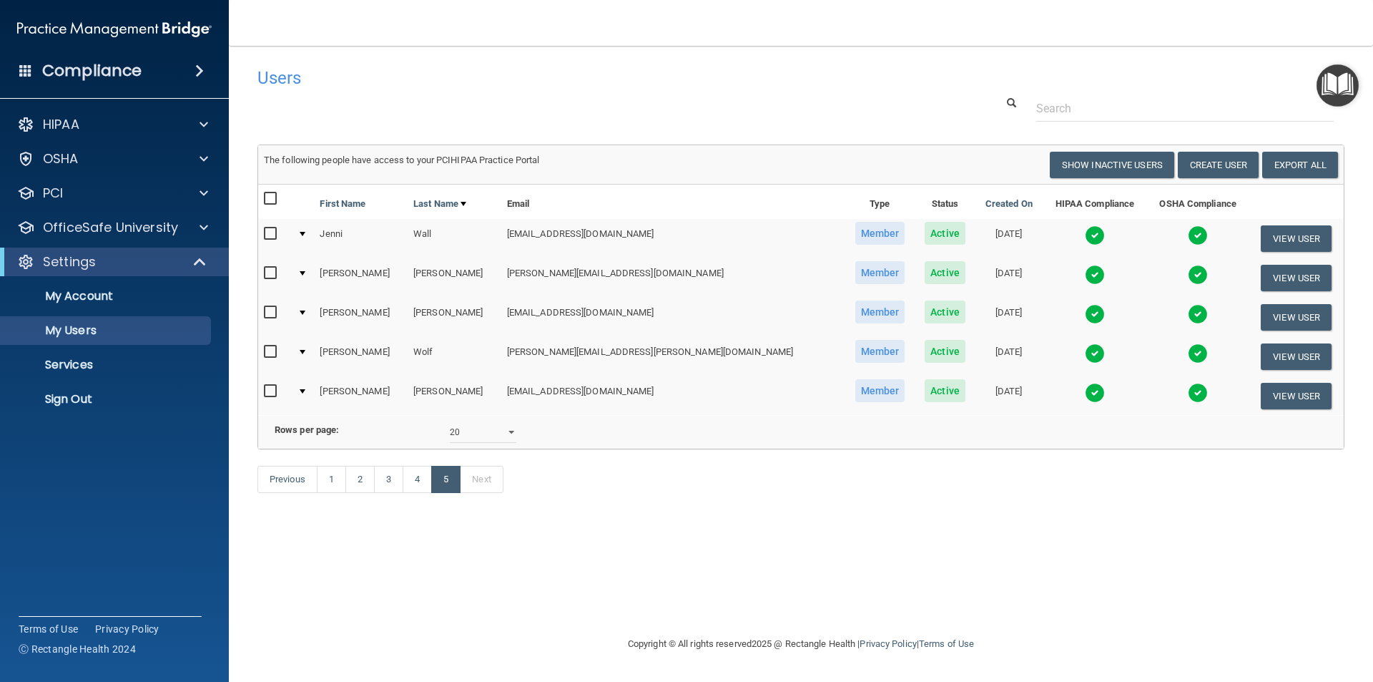
click at [605, 579] on div "Users Success! New user created. × Error! The user couldn't be created. × Succe…" at bounding box center [800, 340] width 1087 height 561
click at [447, 107] on div at bounding box center [801, 108] width 1109 height 26
click at [775, 551] on div "Users Success! New user created. × Error! The user couldn't be created. × Succe…" at bounding box center [800, 340] width 1087 height 561
click at [390, 493] on link "3" at bounding box center [388, 479] width 29 height 27
select select "20"
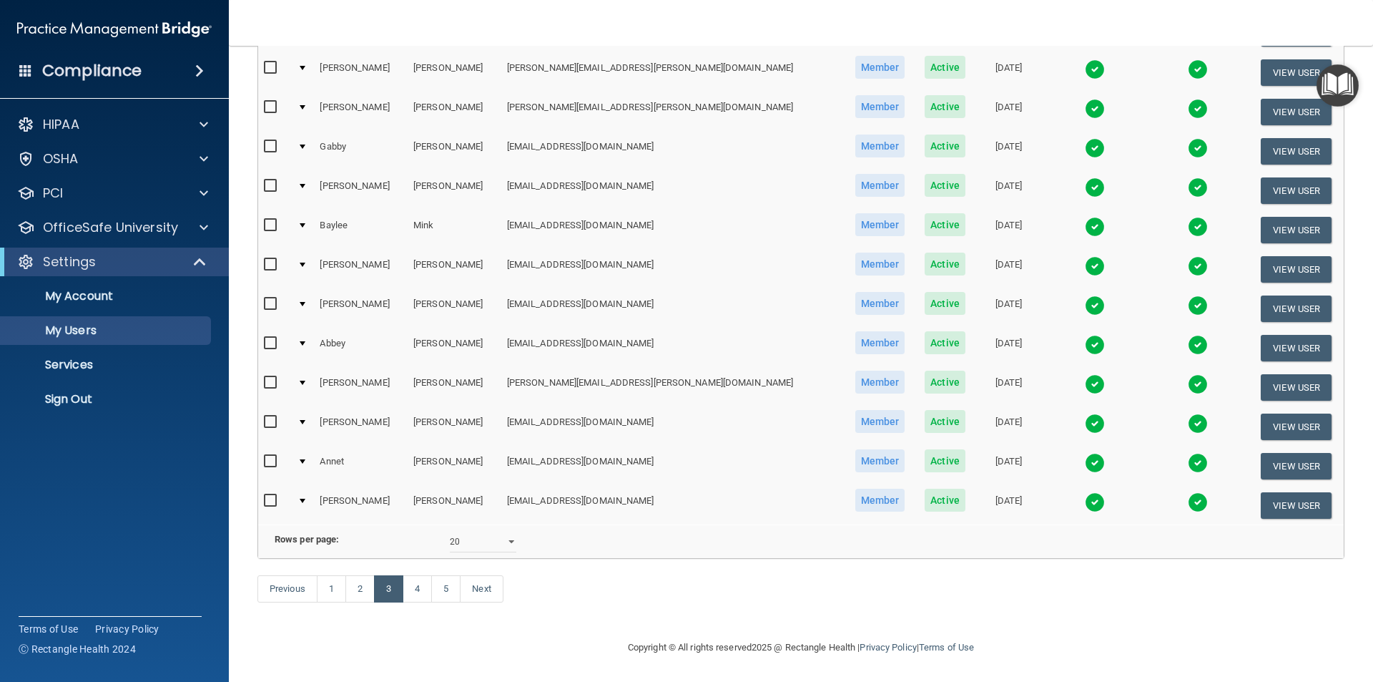
scroll to position [502, 0]
click at [357, 593] on link "2" at bounding box center [359, 588] width 29 height 27
select select "20"
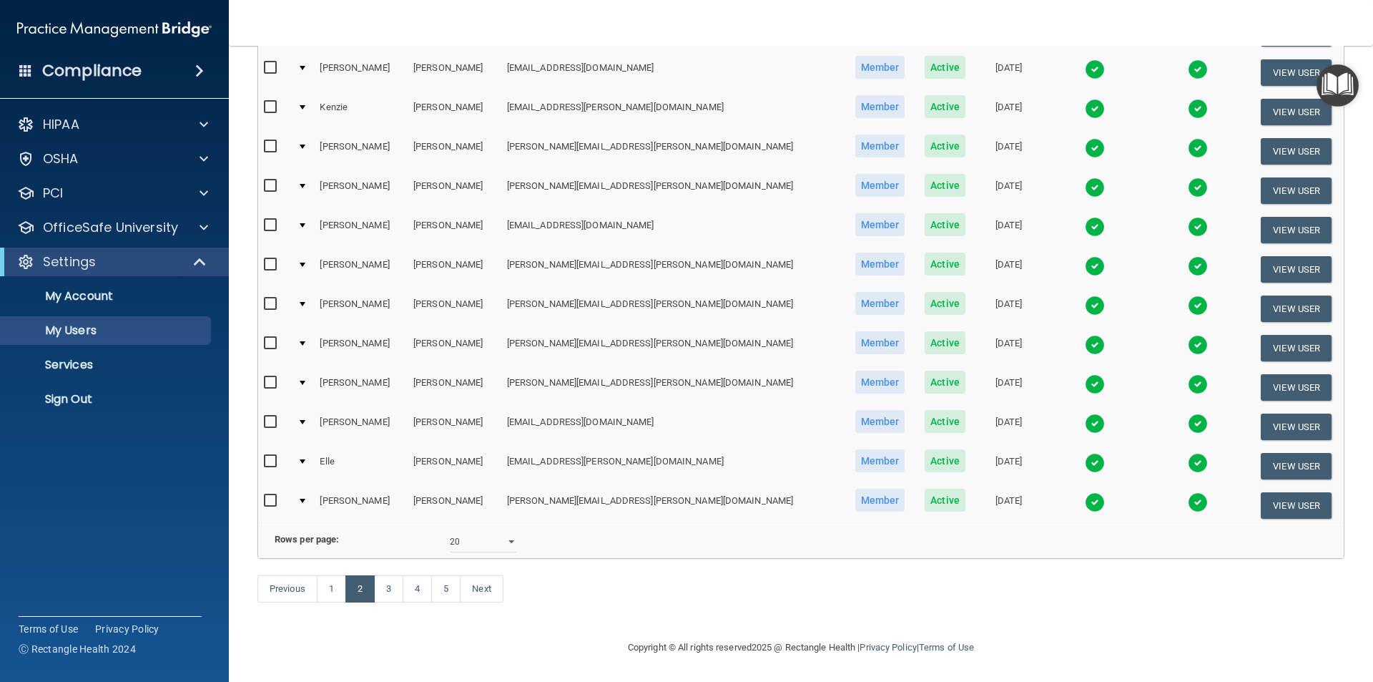
scroll to position [501, 0]
click at [1085, 374] on img at bounding box center [1095, 384] width 20 height 20
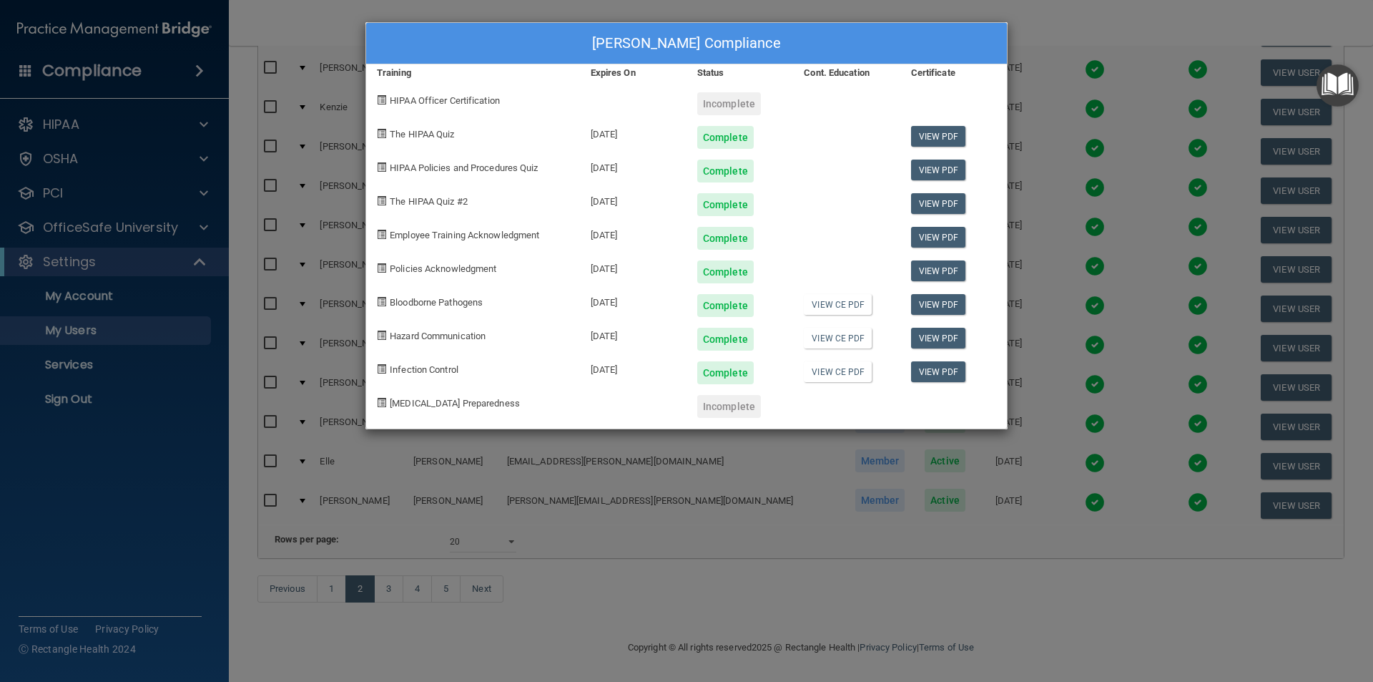
click at [1015, 21] on div "[PERSON_NAME] Compliance Training Expires On Status Cont. Education Certificate…" at bounding box center [686, 341] width 1373 height 682
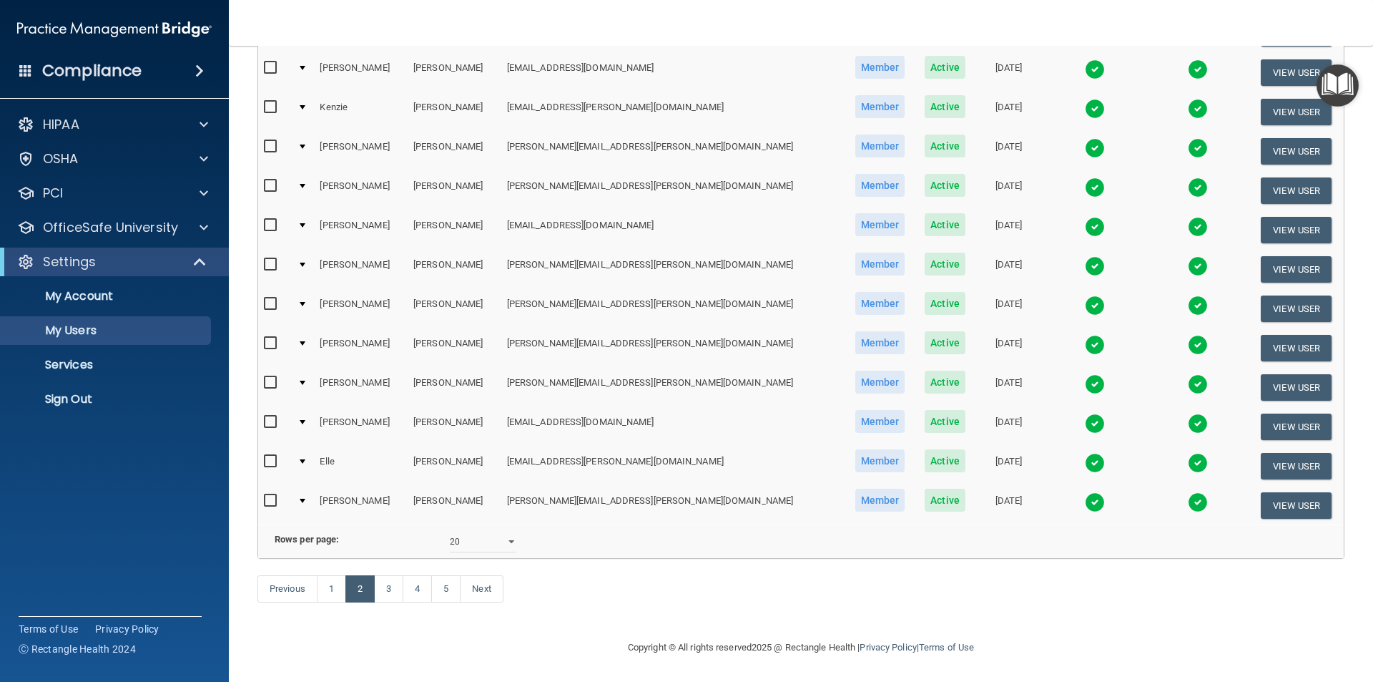
click at [624, 630] on div "Copyright © All rights reserved 2025 @ Rectangle Health | Privacy Policy | Term…" at bounding box center [801, 647] width 522 height 46
click at [339, 593] on link "1" at bounding box center [331, 588] width 29 height 27
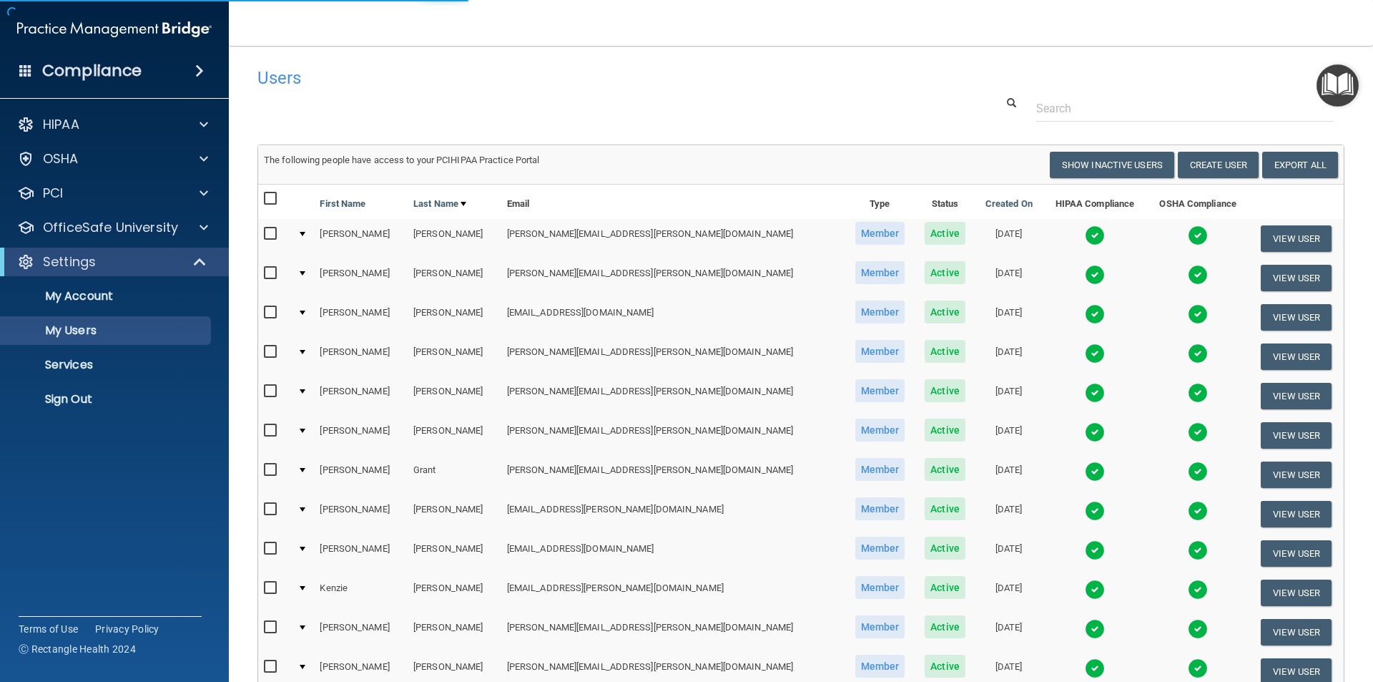
select select "20"
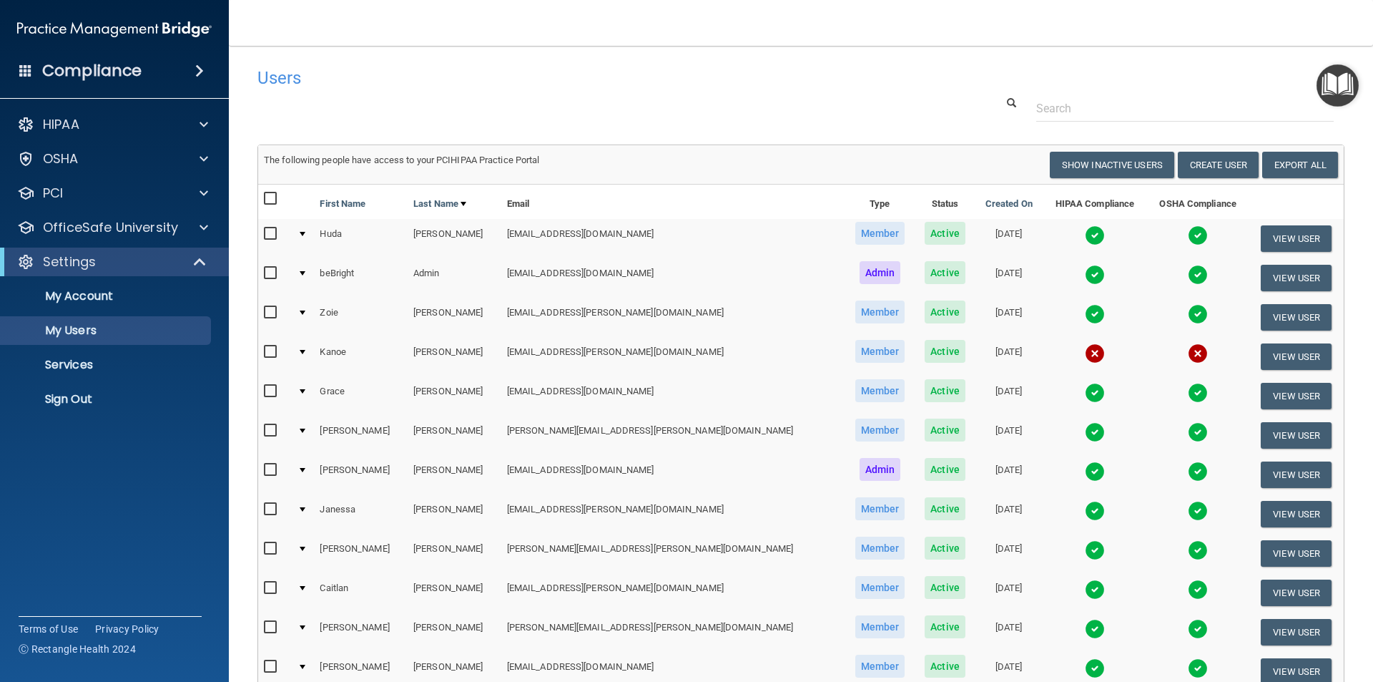
click at [1085, 393] on img at bounding box center [1095, 393] width 20 height 20
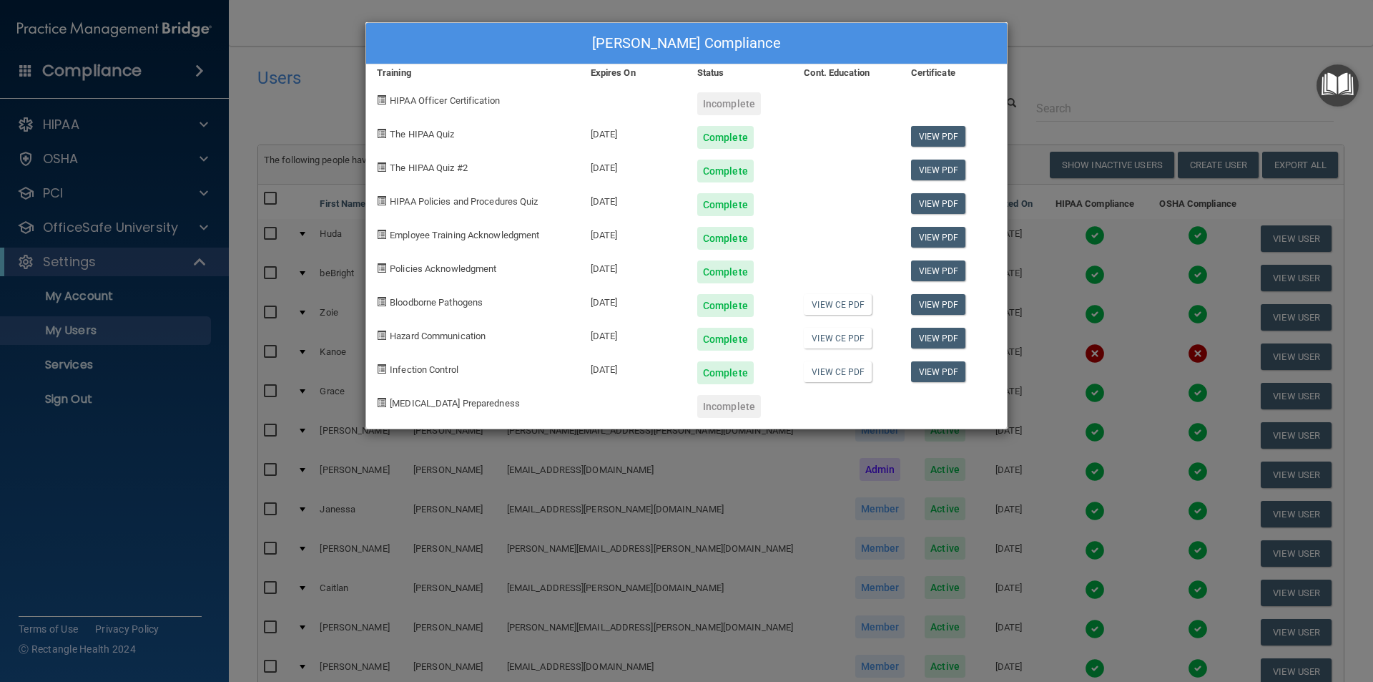
click at [1095, 37] on div "[PERSON_NAME] Compliance Training Expires On Status Cont. Education Certificate…" at bounding box center [686, 341] width 1373 height 682
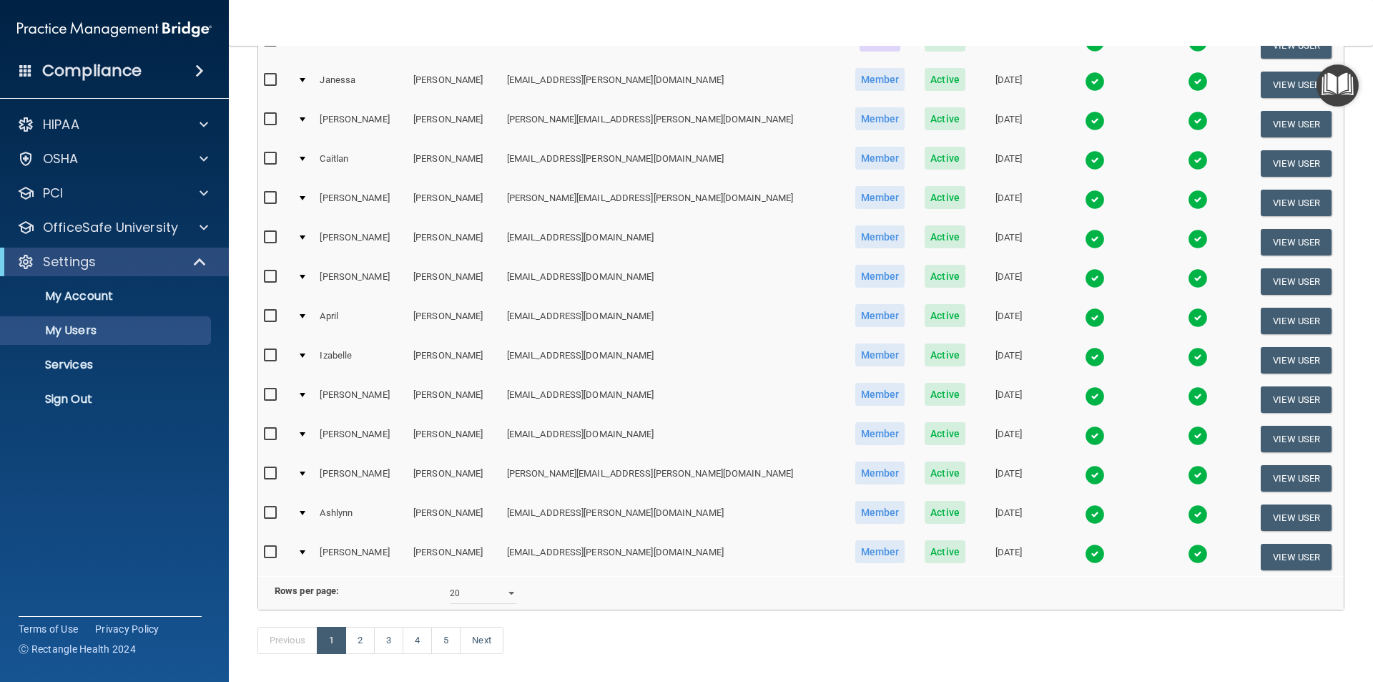
scroll to position [502, 0]
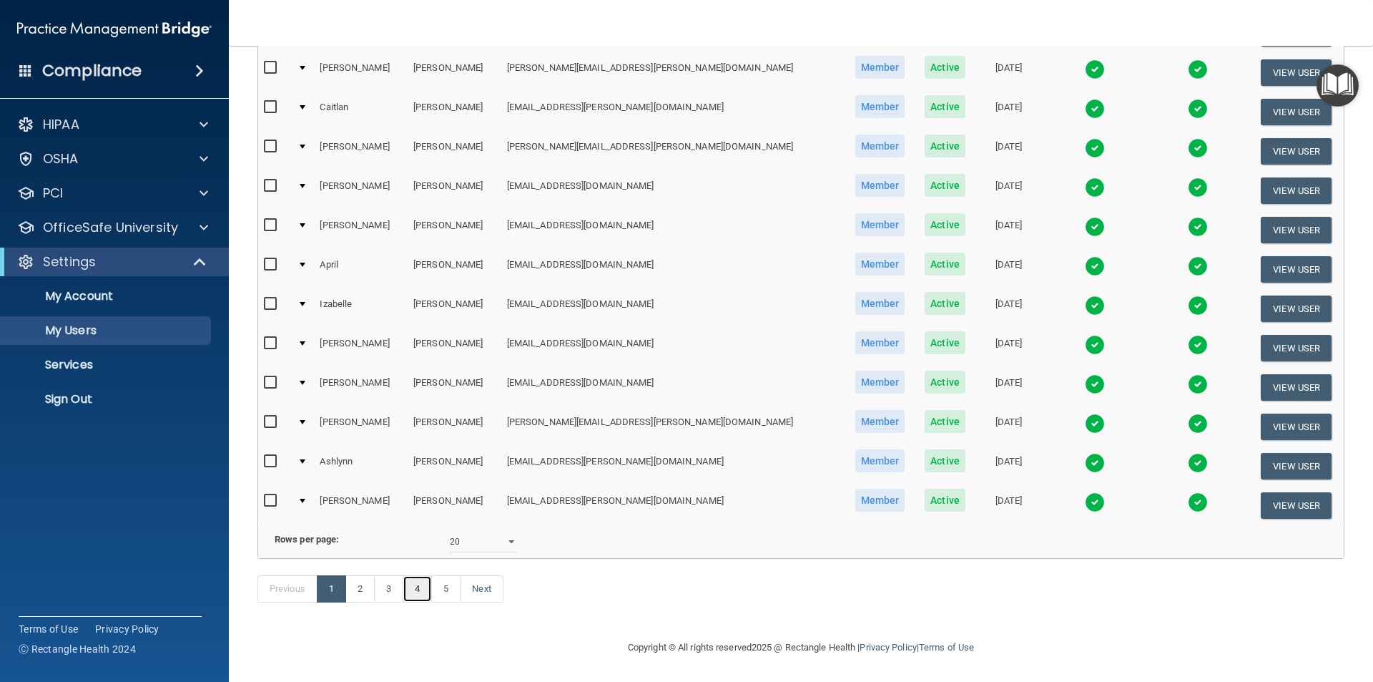
click at [426, 592] on link "4" at bounding box center [417, 588] width 29 height 27
select select "20"
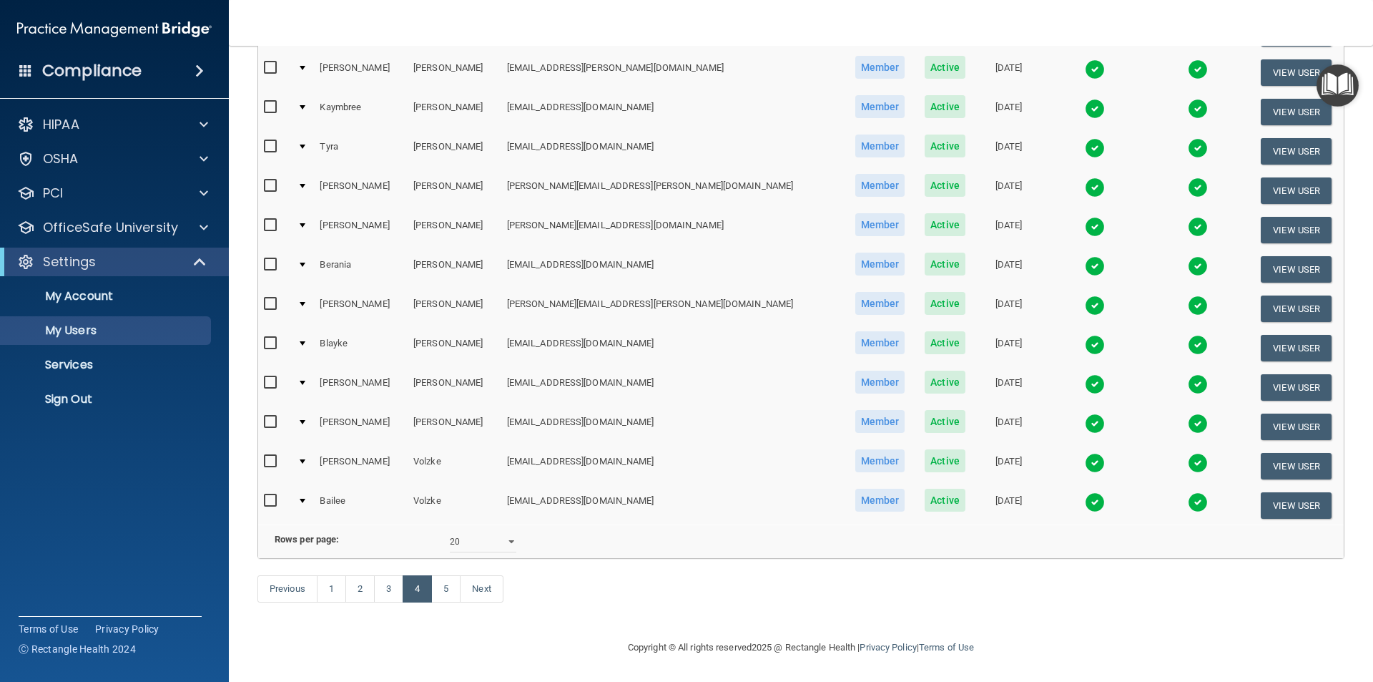
scroll to position [502, 0]
click at [1085, 453] on img at bounding box center [1095, 463] width 20 height 20
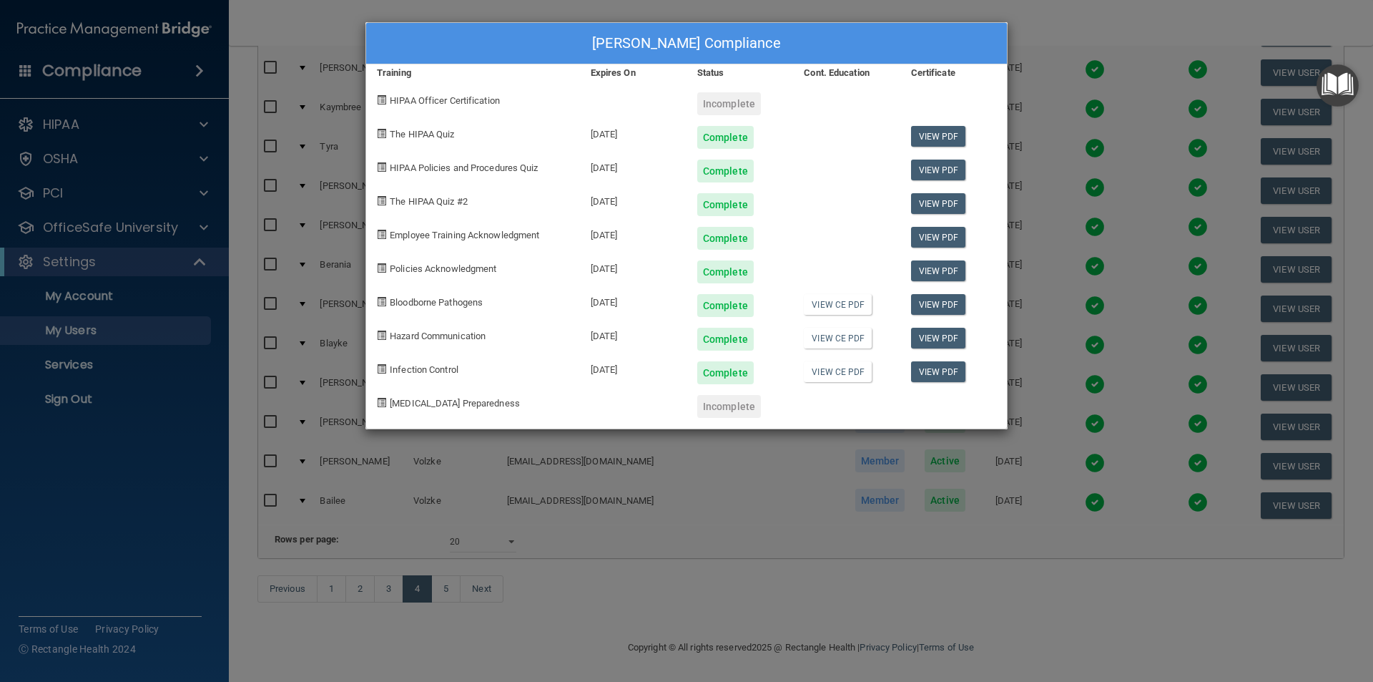
click at [1033, 20] on div "[PERSON_NAME] Compliance Training Expires On Status Cont. Education Certificate…" at bounding box center [686, 341] width 1373 height 682
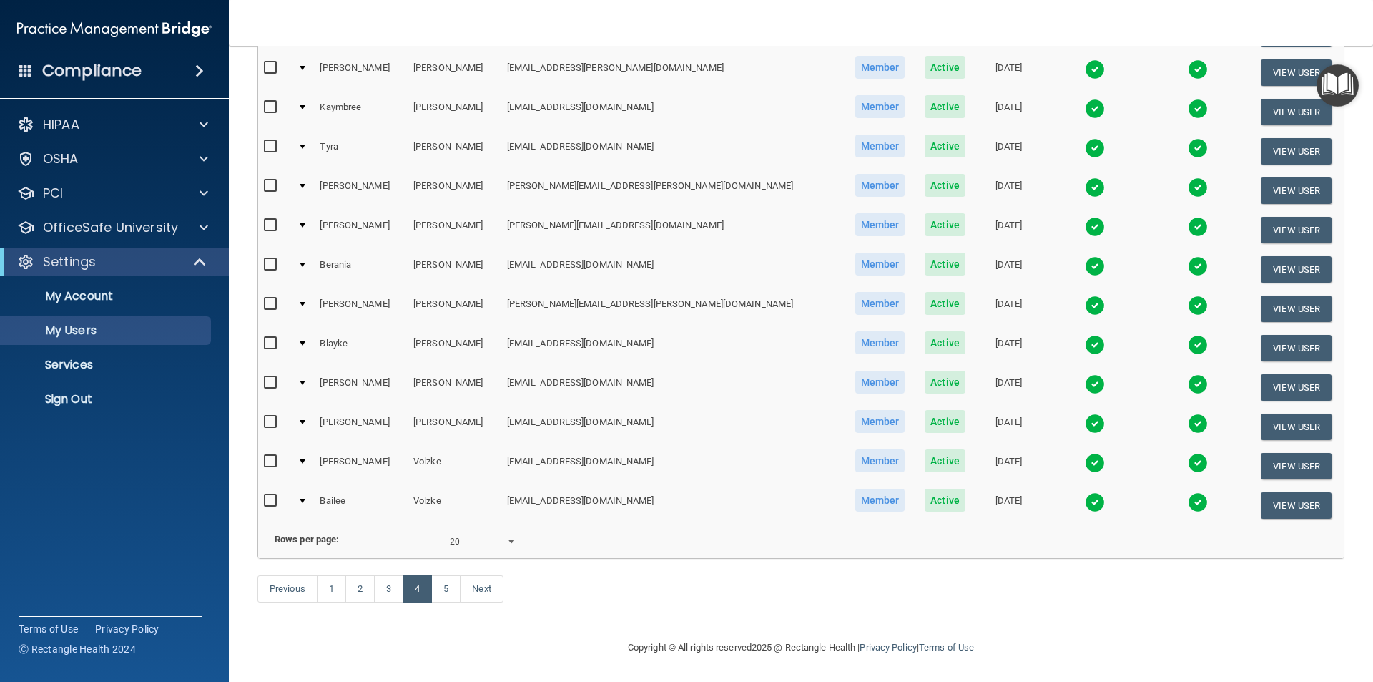
click at [270, 456] on input "checkbox" at bounding box center [272, 461] width 16 height 11
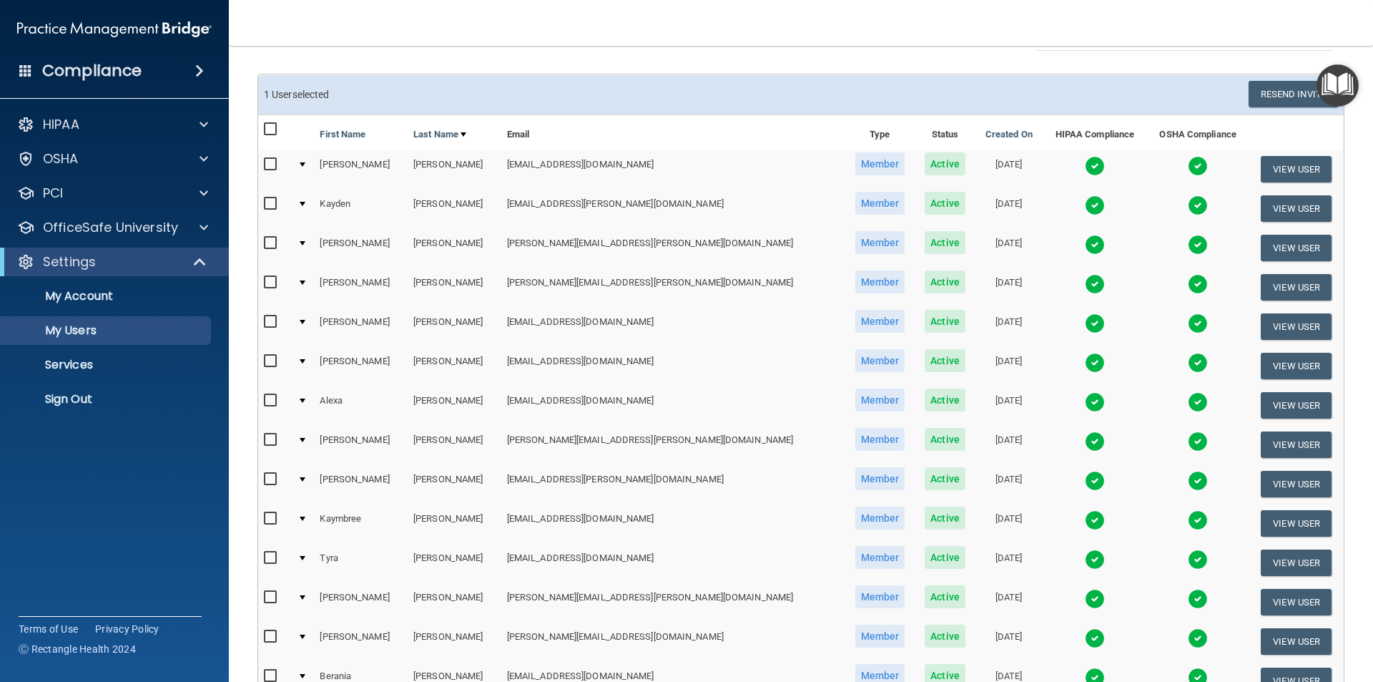
scroll to position [0, 0]
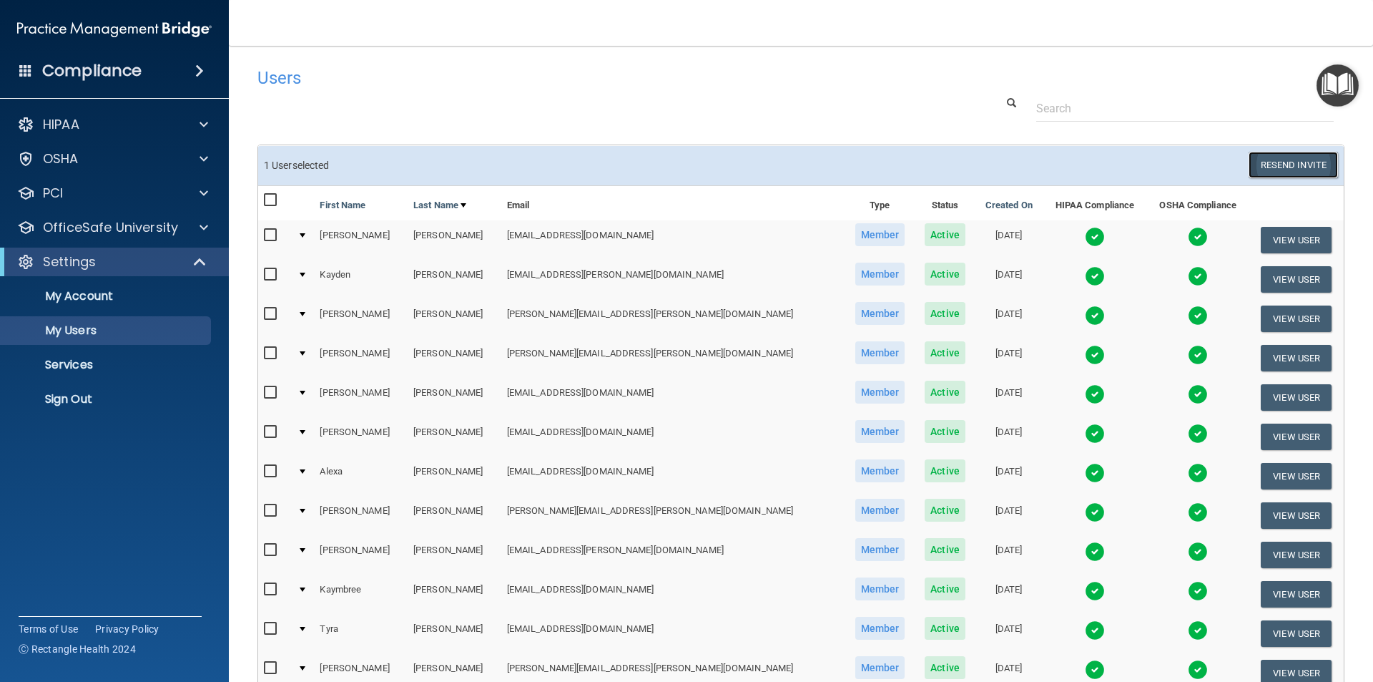
click at [1267, 162] on button "Resend Invite" at bounding box center [1293, 165] width 89 height 26
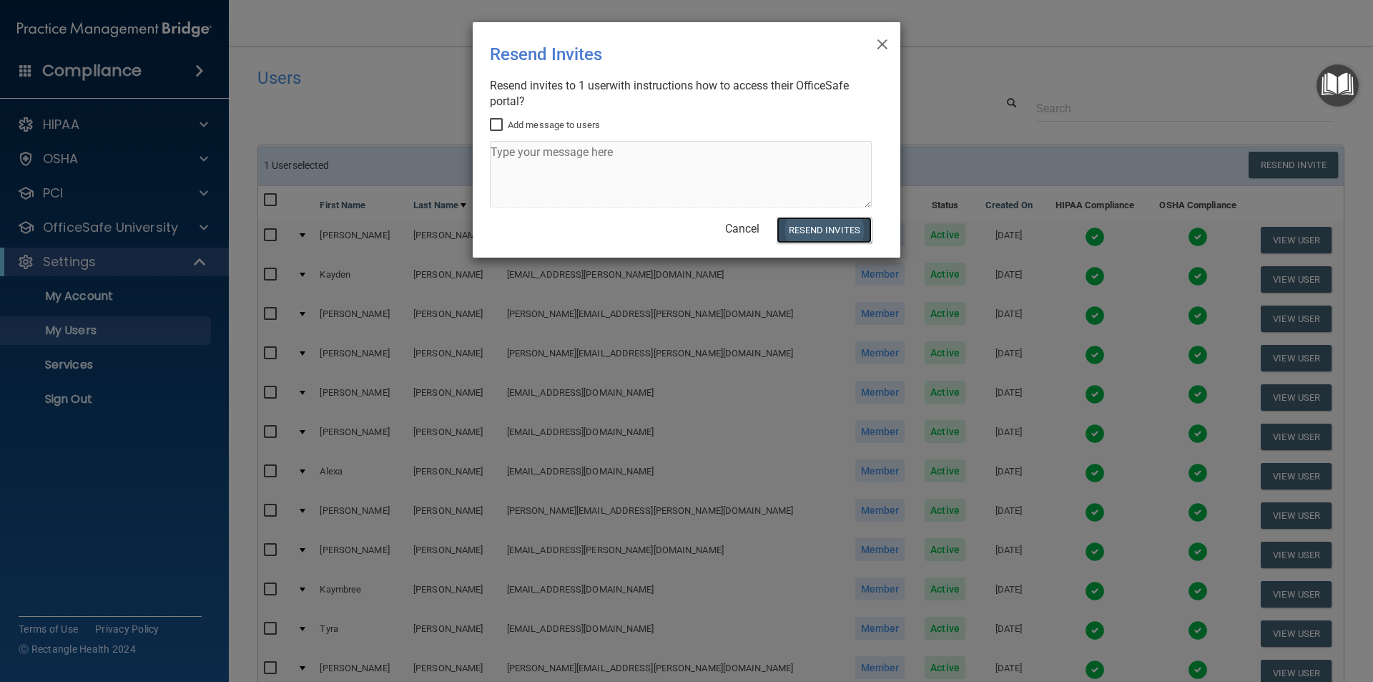
click at [815, 227] on button "Resend Invites" at bounding box center [824, 230] width 95 height 26
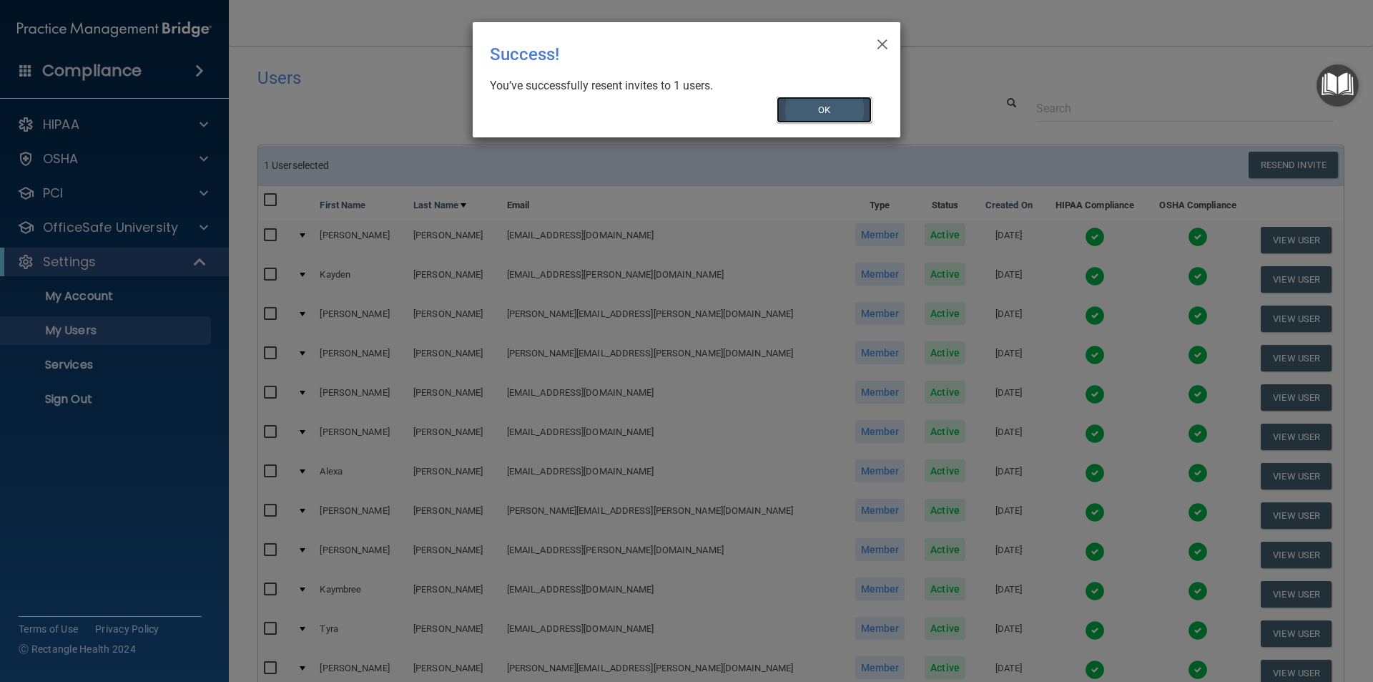
click at [828, 108] on button "OK" at bounding box center [825, 110] width 96 height 26
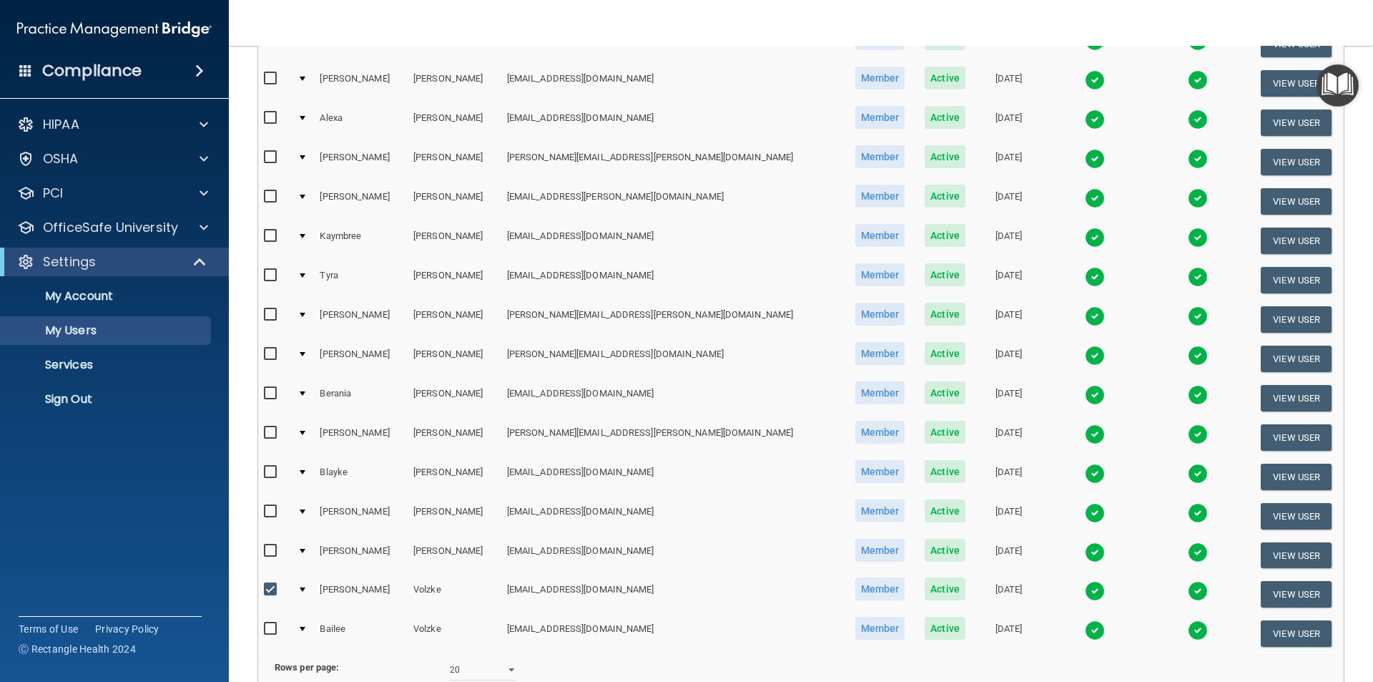
scroll to position [501, 0]
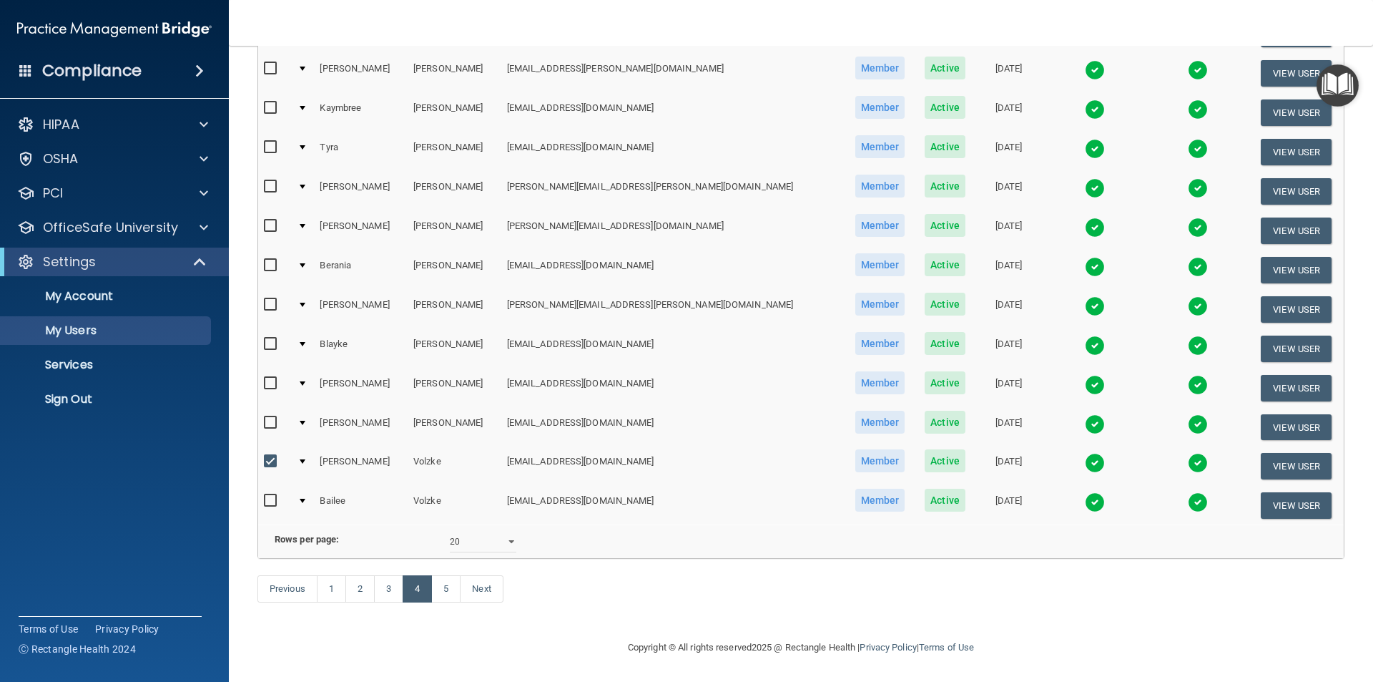
click at [267, 456] on input "checkbox" at bounding box center [272, 461] width 16 height 11
checkbox input "false"
click at [634, 605] on div "Previous 1 2 3 4 5 Next" at bounding box center [801, 592] width 1109 height 66
